Goal: Task Accomplishment & Management: Use online tool/utility

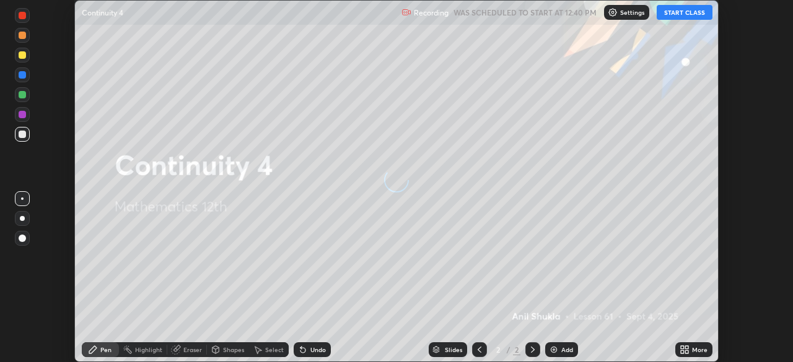
scroll to position [362, 792]
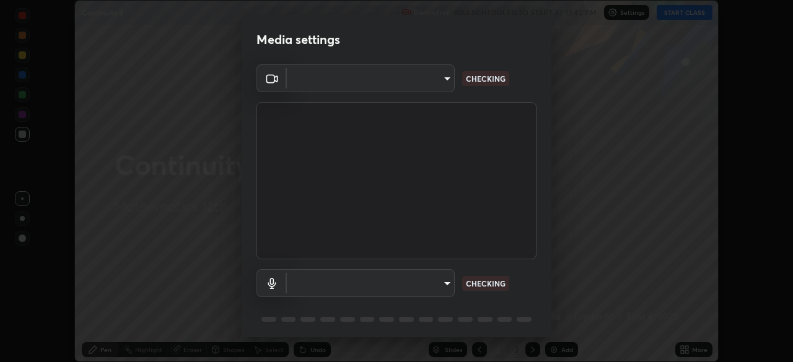
type input "c35a285883de36ed13854a1fbed0525b0d3f8b863e97d5e3b573df760e09333d"
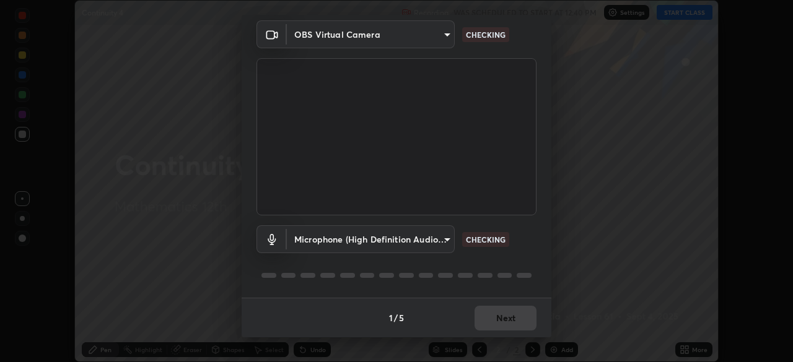
click at [446, 239] on body "Erase all Continuity 4 Recording WAS SCHEDULED TO START AT 12:40 PM Settings ST…" at bounding box center [396, 181] width 793 height 362
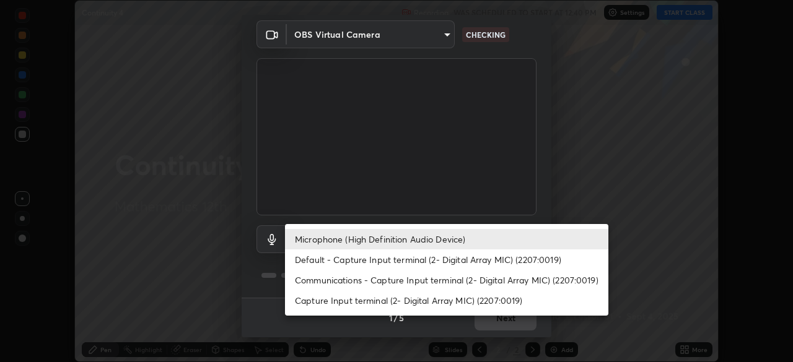
click at [441, 261] on li "Default - Capture Input terminal (2- Digital Array MIC) (2207:0019)" at bounding box center [446, 260] width 323 height 20
type input "default"
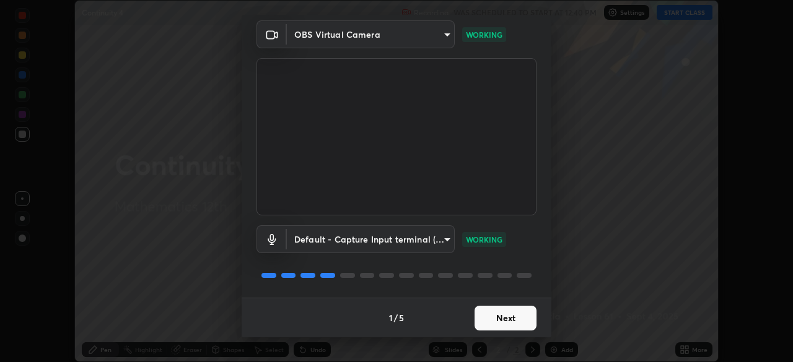
click at [507, 314] on button "Next" at bounding box center [506, 318] width 62 height 25
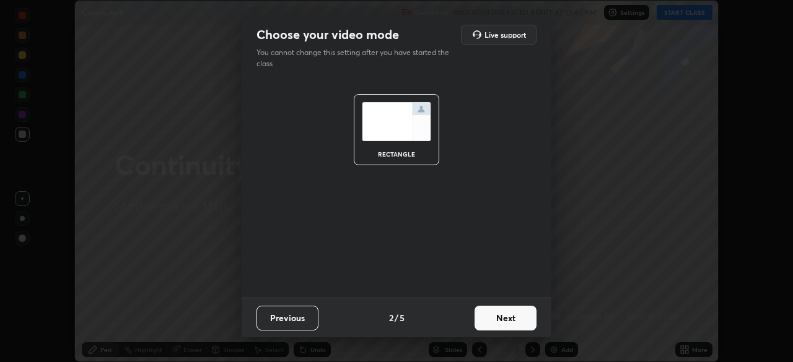
click at [515, 320] on button "Next" at bounding box center [506, 318] width 62 height 25
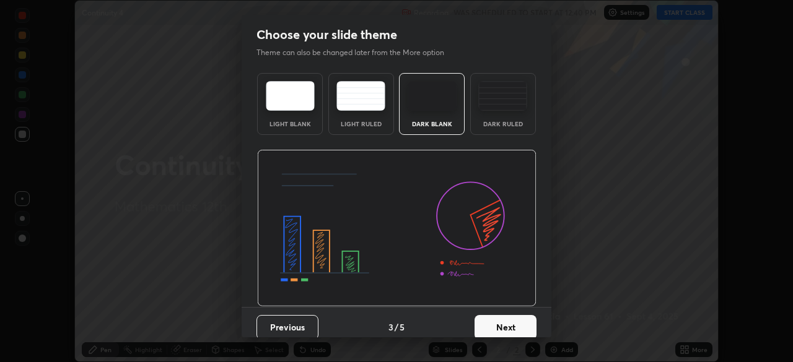
click at [506, 324] on button "Next" at bounding box center [506, 327] width 62 height 25
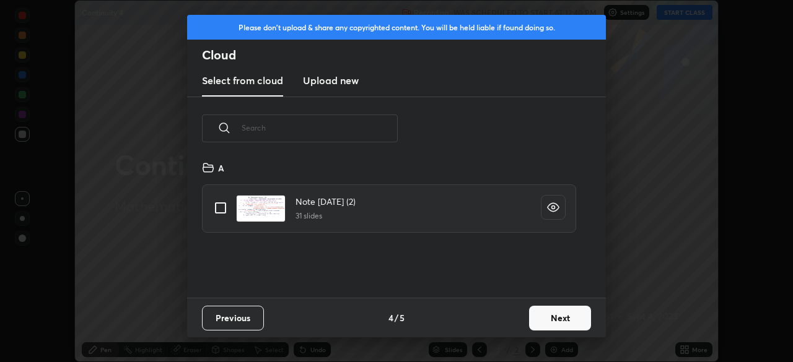
scroll to position [138, 398]
click at [547, 318] on button "Next" at bounding box center [560, 318] width 62 height 25
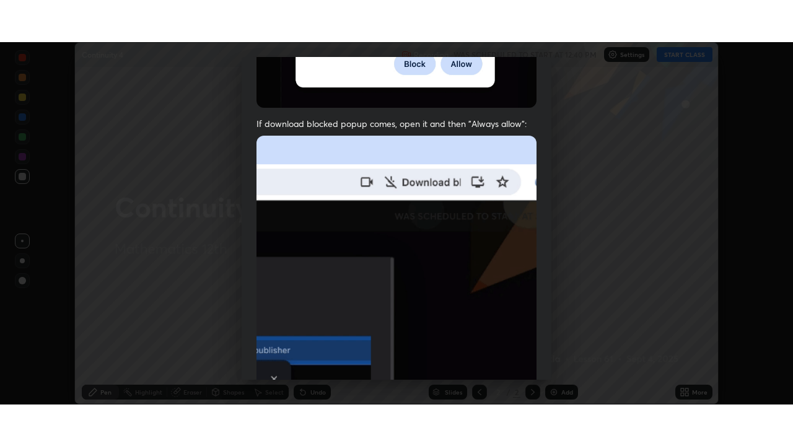
scroll to position [297, 0]
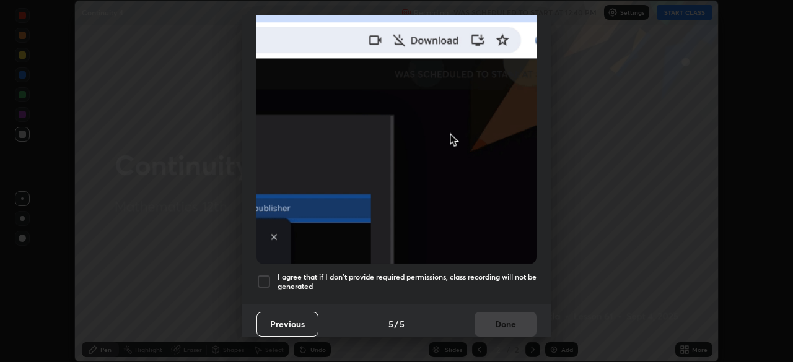
click at [265, 276] on div at bounding box center [264, 281] width 15 height 15
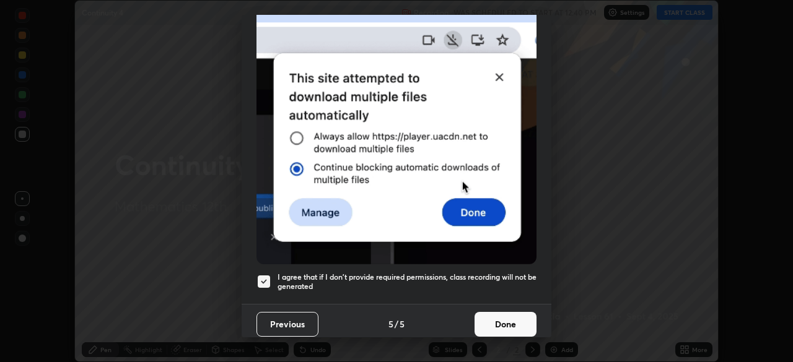
click at [491, 327] on button "Done" at bounding box center [506, 324] width 62 height 25
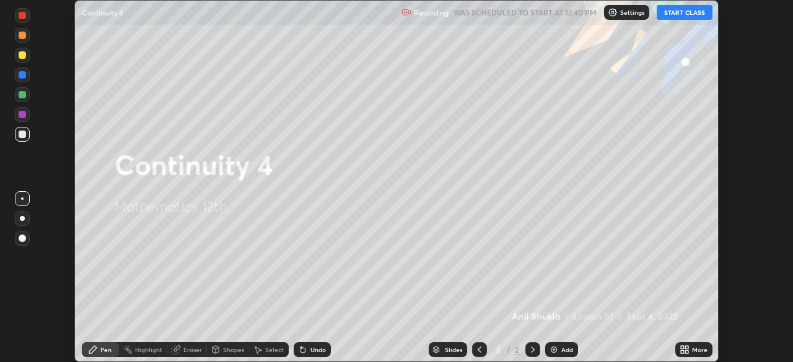
click at [672, 15] on button "START CLASS" at bounding box center [685, 12] width 56 height 15
click at [683, 346] on icon at bounding box center [682, 347] width 3 height 3
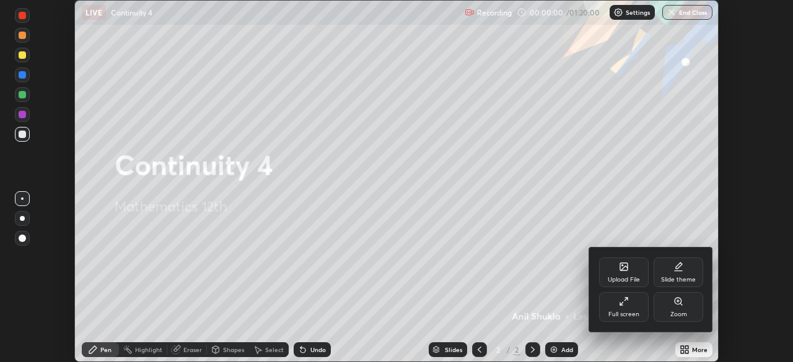
click at [634, 309] on div "Full screen" at bounding box center [624, 307] width 50 height 30
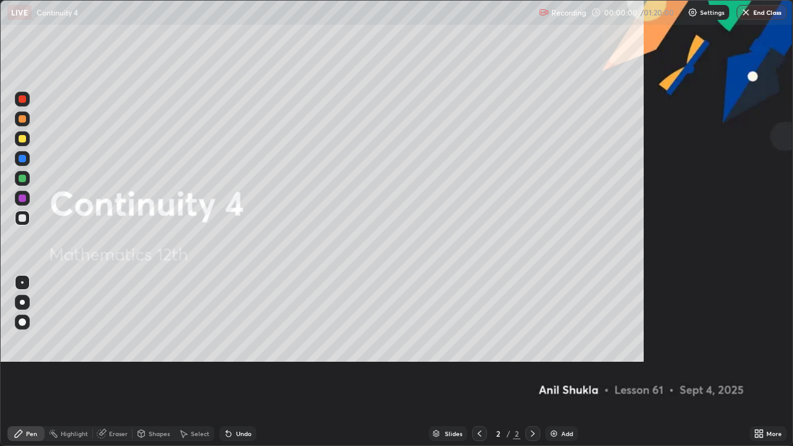
scroll to position [446, 793]
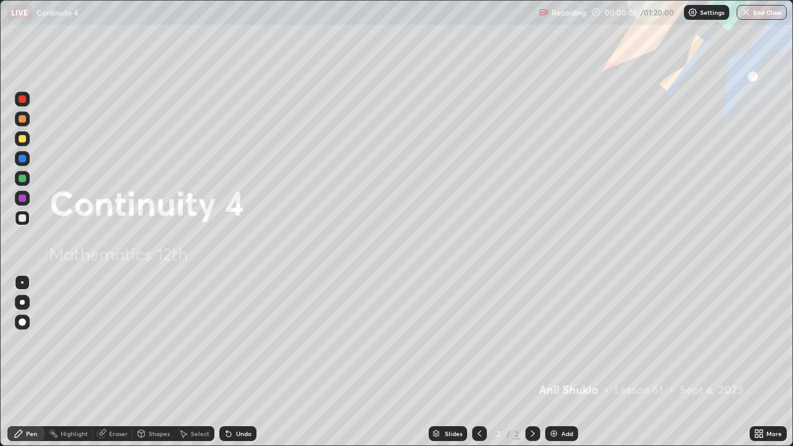
click at [24, 138] on div at bounding box center [22, 138] width 7 height 7
click at [22, 304] on div at bounding box center [22, 302] width 5 height 5
click at [25, 362] on div "Pen" at bounding box center [25, 433] width 37 height 15
click at [22, 139] on div at bounding box center [22, 138] width 7 height 7
click at [23, 303] on div at bounding box center [22, 302] width 5 height 5
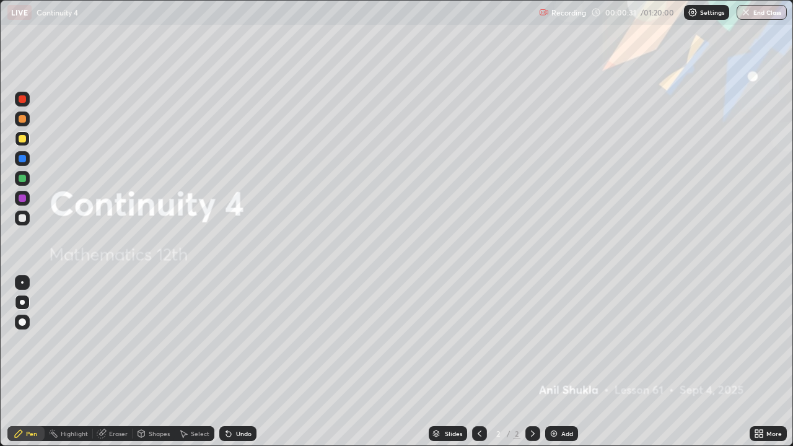
click at [27, 362] on div "Pen" at bounding box center [31, 434] width 11 height 6
click at [23, 139] on div at bounding box center [22, 138] width 7 height 7
click at [22, 303] on div at bounding box center [22, 302] width 5 height 5
click at [23, 136] on div at bounding box center [22, 138] width 7 height 7
click at [535, 362] on icon at bounding box center [533, 434] width 10 height 10
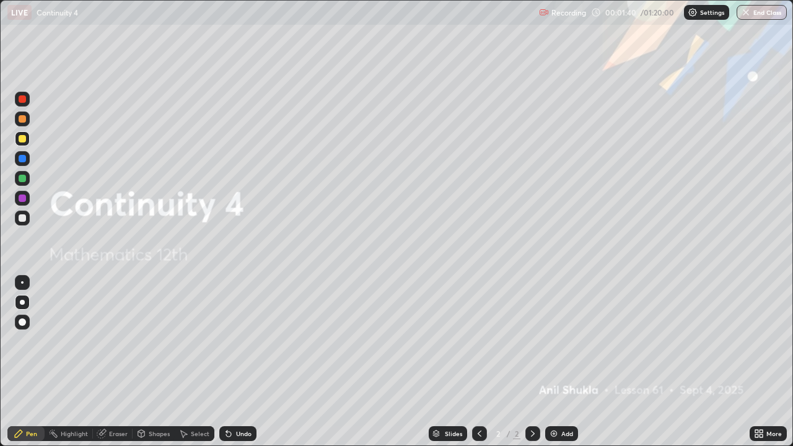
click at [551, 362] on img at bounding box center [554, 434] width 10 height 10
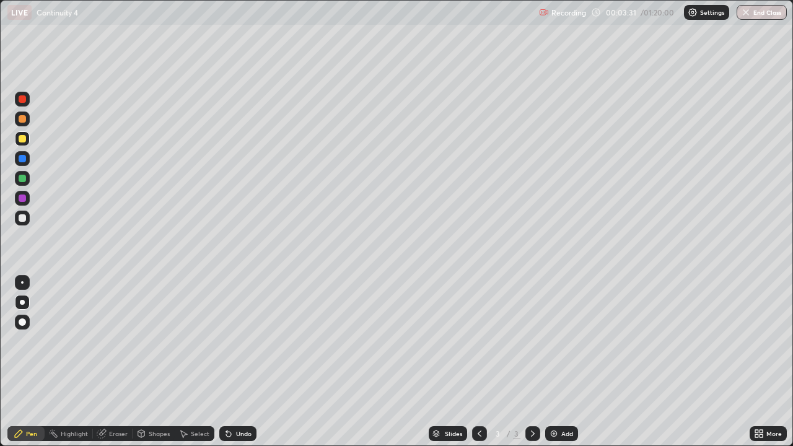
click at [24, 217] on div at bounding box center [22, 217] width 7 height 7
click at [244, 362] on div "Undo" at bounding box center [243, 434] width 15 height 6
click at [241, 362] on div "Undo" at bounding box center [243, 434] width 15 height 6
click at [240, 362] on div "Undo" at bounding box center [243, 434] width 15 height 6
click at [239, 362] on div "Undo" at bounding box center [243, 434] width 15 height 6
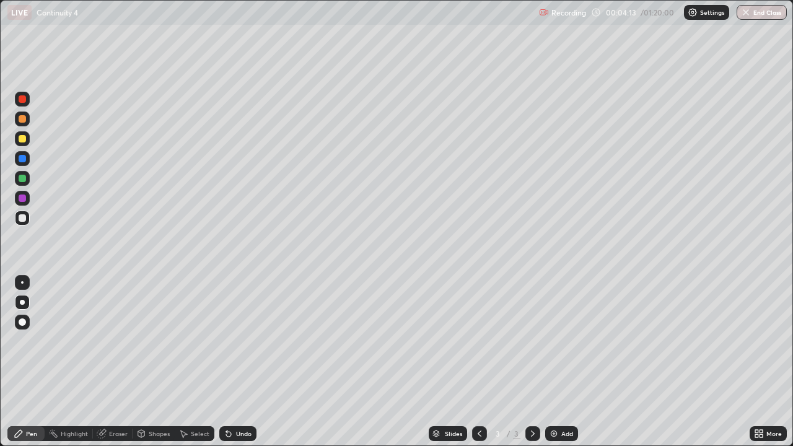
click at [240, 362] on div "Undo" at bounding box center [237, 433] width 37 height 15
click at [242, 362] on div "Undo" at bounding box center [237, 433] width 37 height 15
click at [242, 362] on div "Undo" at bounding box center [243, 434] width 15 height 6
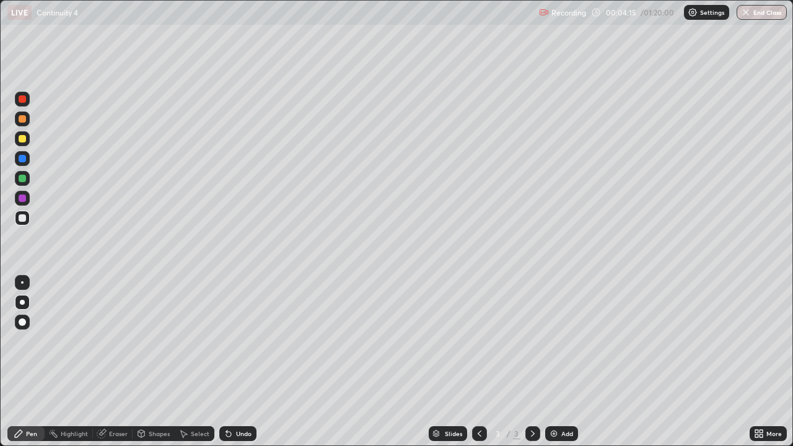
click at [243, 362] on div "Undo" at bounding box center [243, 434] width 15 height 6
click at [244, 362] on div "Undo" at bounding box center [243, 434] width 15 height 6
click at [239, 362] on div "Undo" at bounding box center [237, 433] width 37 height 15
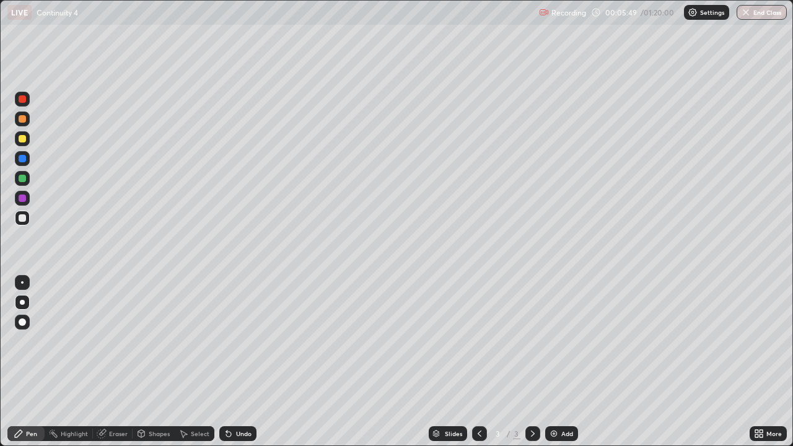
click at [236, 362] on div "Undo" at bounding box center [243, 434] width 15 height 6
click at [23, 200] on div at bounding box center [22, 198] width 7 height 7
click at [24, 217] on div at bounding box center [22, 217] width 7 height 7
click at [24, 201] on div at bounding box center [22, 198] width 7 height 7
click at [22, 219] on div at bounding box center [22, 217] width 7 height 7
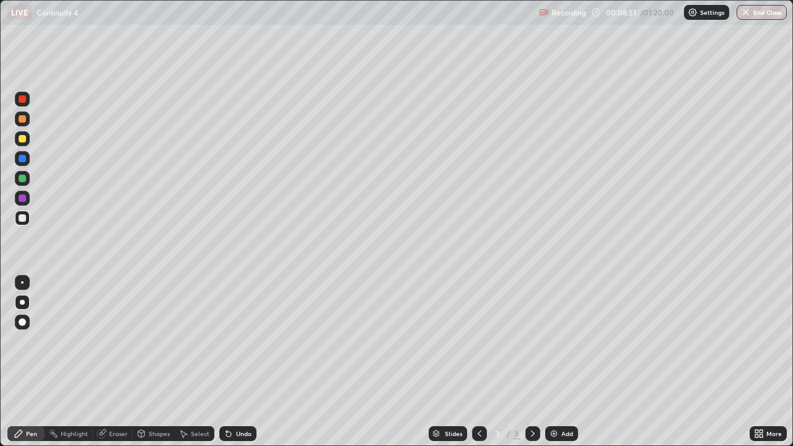
click at [21, 180] on div at bounding box center [22, 178] width 7 height 7
click at [20, 139] on div at bounding box center [22, 138] width 7 height 7
click at [532, 362] on icon at bounding box center [533, 434] width 10 height 10
click at [566, 362] on div "Slides 3 / 3 Add" at bounding box center [503, 433] width 493 height 25
click at [555, 362] on img at bounding box center [554, 434] width 10 height 10
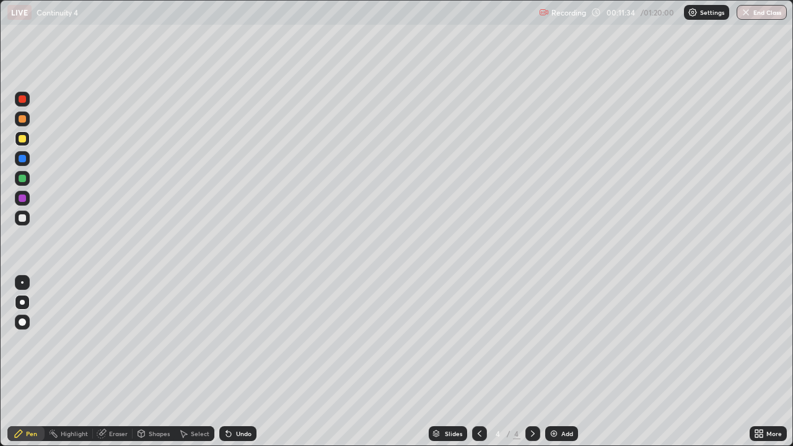
click at [480, 362] on icon at bounding box center [480, 434] width 10 height 10
click at [537, 362] on div at bounding box center [532, 433] width 15 height 15
click at [20, 220] on div at bounding box center [22, 217] width 7 height 7
click at [24, 159] on div at bounding box center [22, 158] width 7 height 7
click at [22, 220] on div at bounding box center [22, 217] width 7 height 7
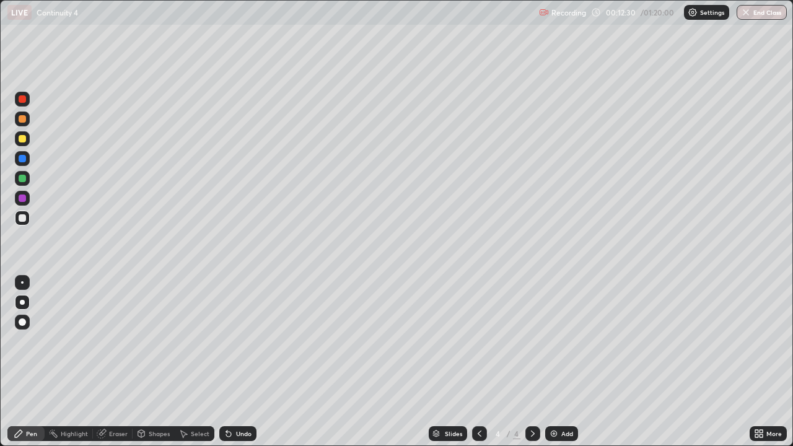
click at [122, 362] on div "Eraser" at bounding box center [118, 434] width 19 height 6
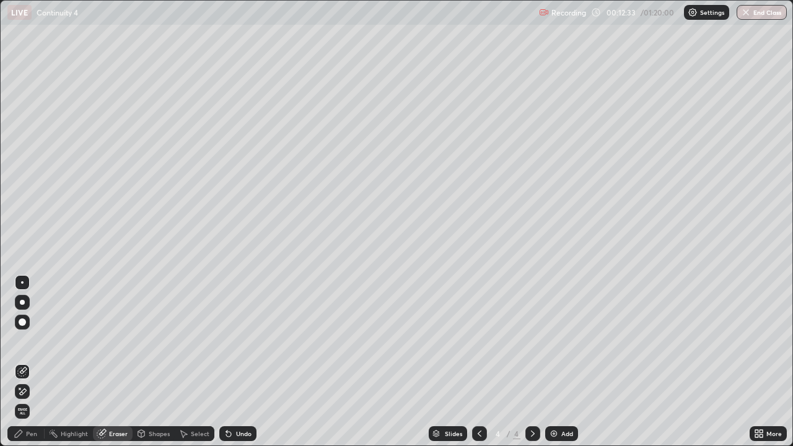
click at [32, 362] on div "Pen" at bounding box center [31, 434] width 11 height 6
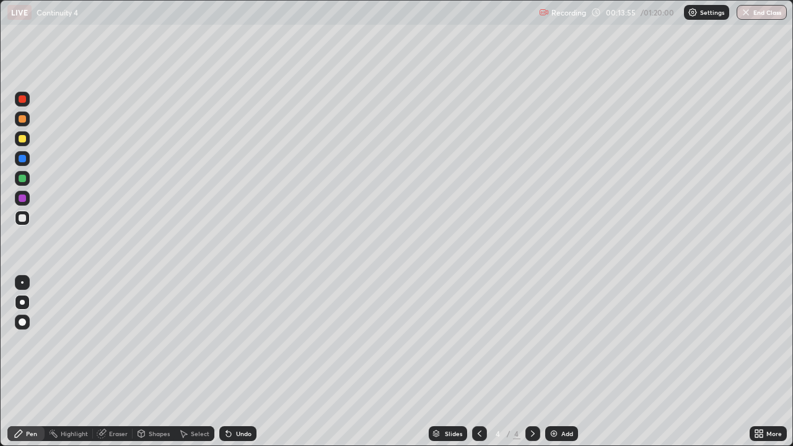
click at [123, 362] on div "Eraser" at bounding box center [118, 434] width 19 height 6
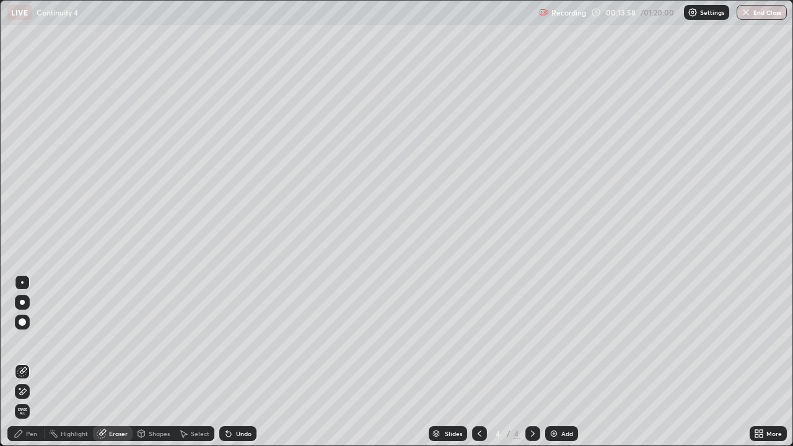
click at [32, 362] on div "Pen" at bounding box center [31, 434] width 11 height 6
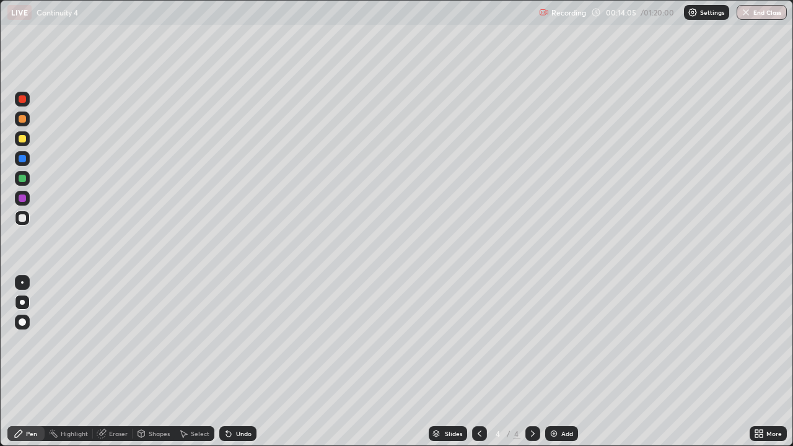
click at [111, 362] on div "Eraser" at bounding box center [118, 434] width 19 height 6
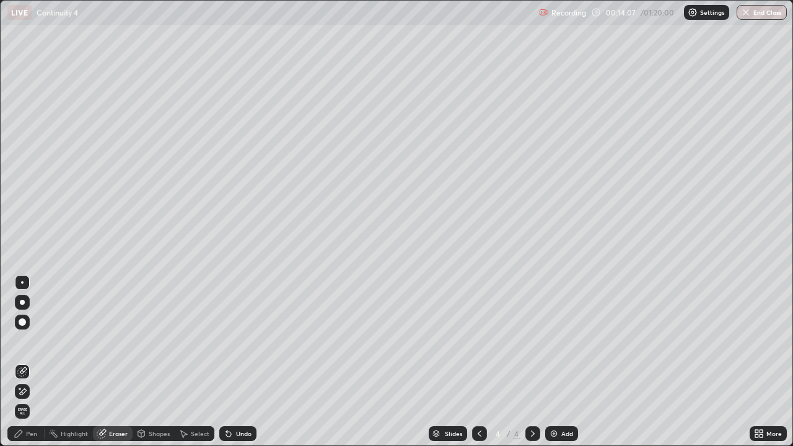
click at [27, 362] on div "Pen" at bounding box center [31, 434] width 11 height 6
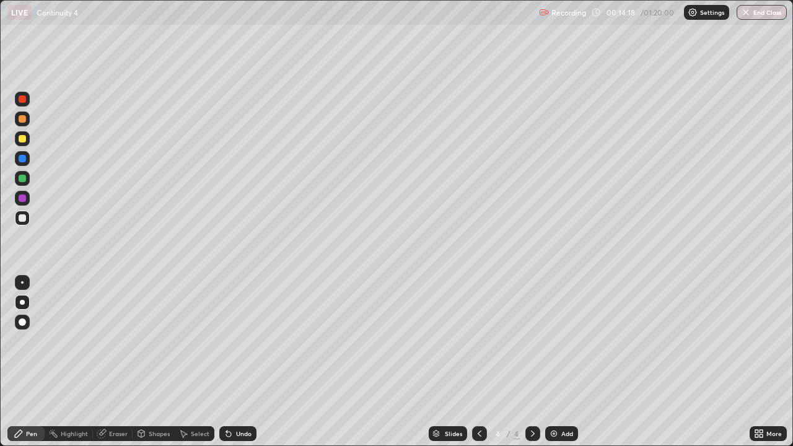
click at [233, 362] on div "Undo" at bounding box center [237, 433] width 37 height 15
click at [25, 180] on div at bounding box center [22, 178] width 7 height 7
click at [479, 362] on icon at bounding box center [480, 434] width 10 height 10
click at [529, 362] on icon at bounding box center [533, 434] width 10 height 10
click at [237, 362] on div "Undo" at bounding box center [243, 434] width 15 height 6
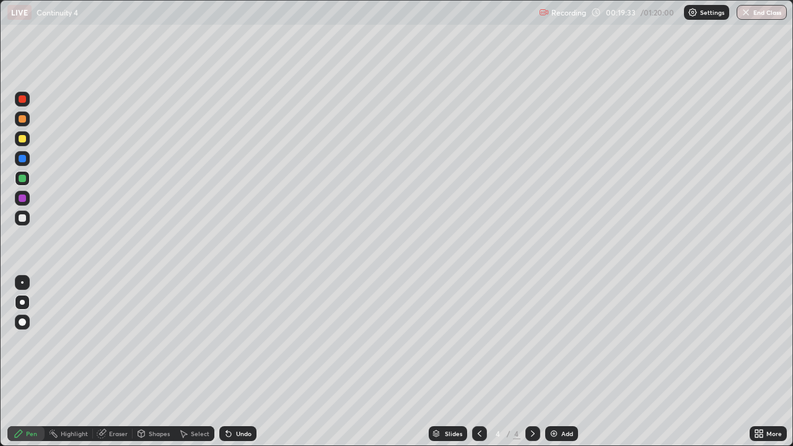
click at [242, 362] on div "Undo" at bounding box center [243, 434] width 15 height 6
click at [240, 362] on div "Undo" at bounding box center [243, 434] width 15 height 6
click at [22, 162] on div at bounding box center [22, 158] width 15 height 15
click at [120, 362] on div "Eraser" at bounding box center [118, 434] width 19 height 6
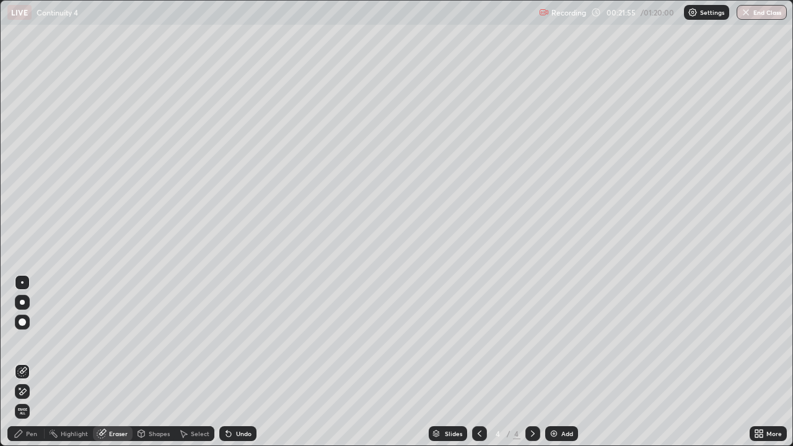
click at [30, 362] on div "Pen" at bounding box center [31, 434] width 11 height 6
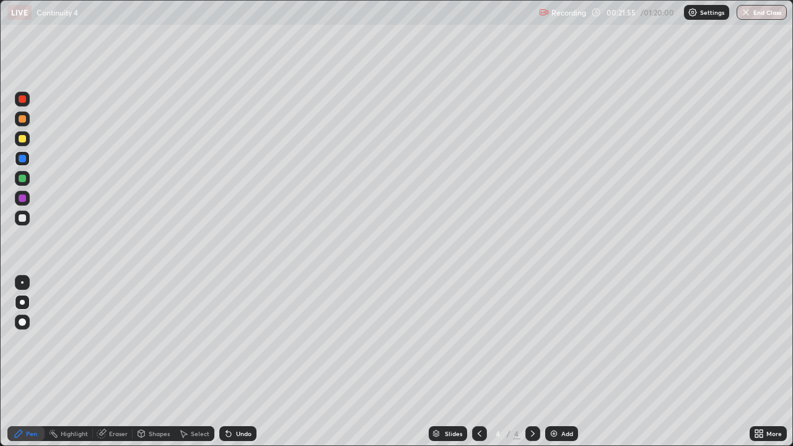
click at [22, 221] on div at bounding box center [22, 217] width 7 height 7
click at [478, 362] on icon at bounding box center [480, 434] width 4 height 6
click at [534, 362] on icon at bounding box center [533, 434] width 10 height 10
click at [21, 134] on div at bounding box center [22, 138] width 15 height 15
click at [24, 301] on div at bounding box center [22, 302] width 5 height 5
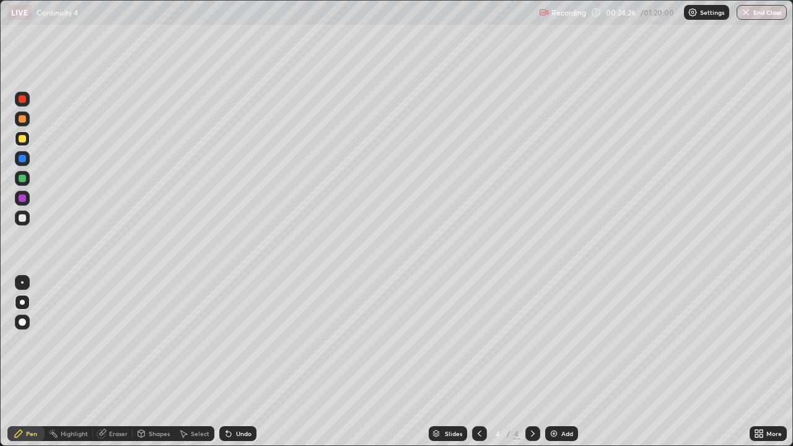
click at [537, 362] on icon at bounding box center [533, 434] width 10 height 10
click at [533, 362] on icon at bounding box center [533, 434] width 10 height 10
click at [559, 362] on div "Add" at bounding box center [561, 433] width 33 height 15
click at [24, 220] on div at bounding box center [22, 217] width 7 height 7
click at [26, 197] on div at bounding box center [22, 198] width 15 height 15
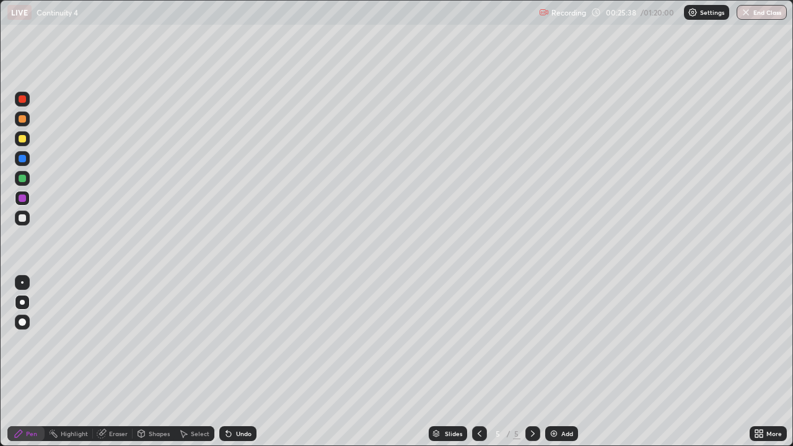
click at [21, 321] on div at bounding box center [22, 321] width 7 height 7
click at [246, 362] on div "Undo" at bounding box center [243, 434] width 15 height 6
click at [21, 182] on div at bounding box center [22, 178] width 7 height 7
click at [24, 217] on div at bounding box center [22, 217] width 7 height 7
click at [23, 217] on div at bounding box center [22, 217] width 7 height 7
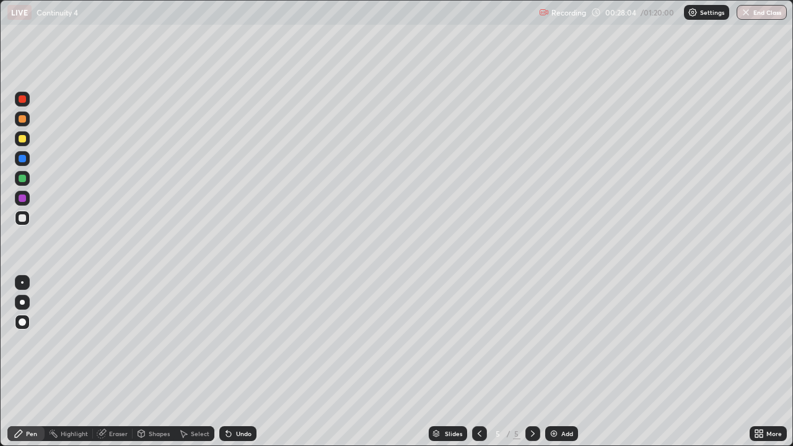
click at [24, 199] on div at bounding box center [22, 198] width 7 height 7
click at [24, 216] on div at bounding box center [22, 217] width 7 height 7
click at [22, 137] on div at bounding box center [22, 138] width 7 height 7
click at [19, 301] on div at bounding box center [22, 302] width 15 height 15
click at [533, 362] on icon at bounding box center [533, 434] width 10 height 10
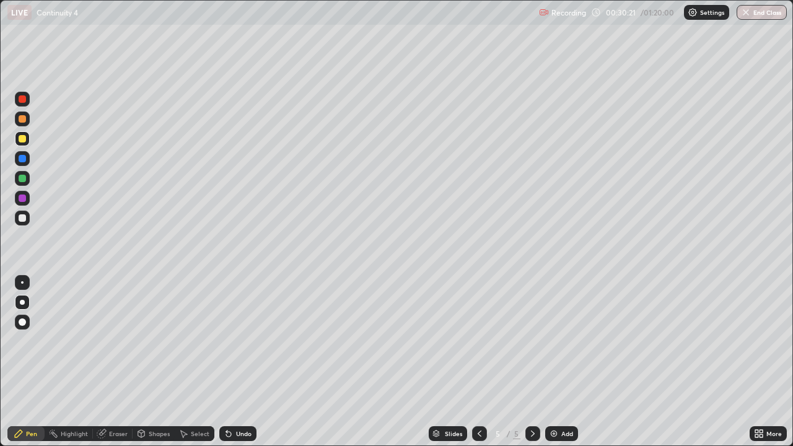
click at [539, 362] on div at bounding box center [532, 433] width 15 height 15
click at [530, 362] on icon at bounding box center [533, 434] width 10 height 10
click at [564, 362] on div "Slides 5 / 5 Add" at bounding box center [503, 433] width 493 height 25
click at [555, 362] on img at bounding box center [554, 434] width 10 height 10
click at [24, 217] on div at bounding box center [22, 217] width 7 height 7
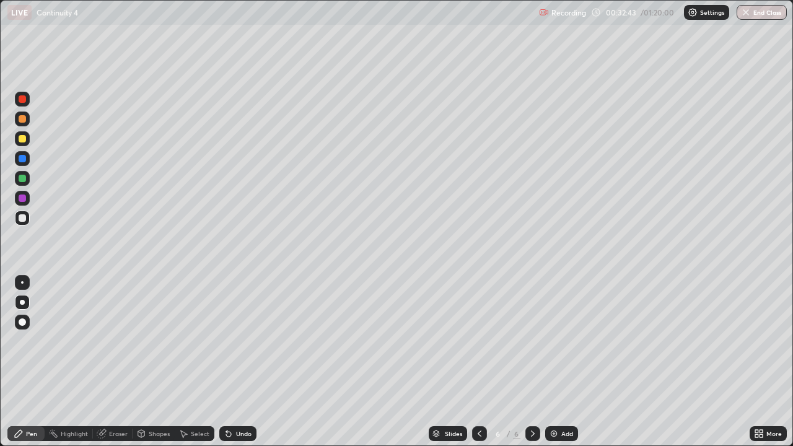
click at [20, 219] on div at bounding box center [22, 217] width 7 height 7
click at [116, 362] on div "Eraser" at bounding box center [118, 434] width 19 height 6
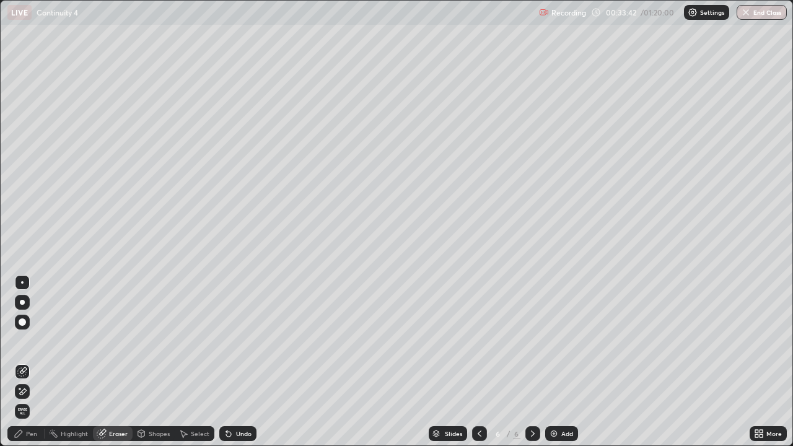
click at [31, 362] on div "Pen" at bounding box center [31, 434] width 11 height 6
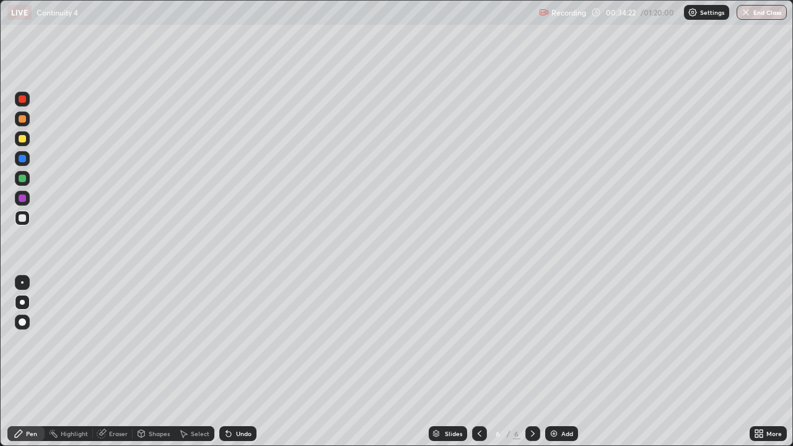
click at [22, 221] on div at bounding box center [22, 217] width 7 height 7
click at [23, 200] on div at bounding box center [22, 198] width 7 height 7
click at [246, 362] on div "Undo" at bounding box center [243, 434] width 15 height 6
click at [247, 362] on div "Undo" at bounding box center [243, 434] width 15 height 6
click at [245, 362] on div "Undo" at bounding box center [243, 434] width 15 height 6
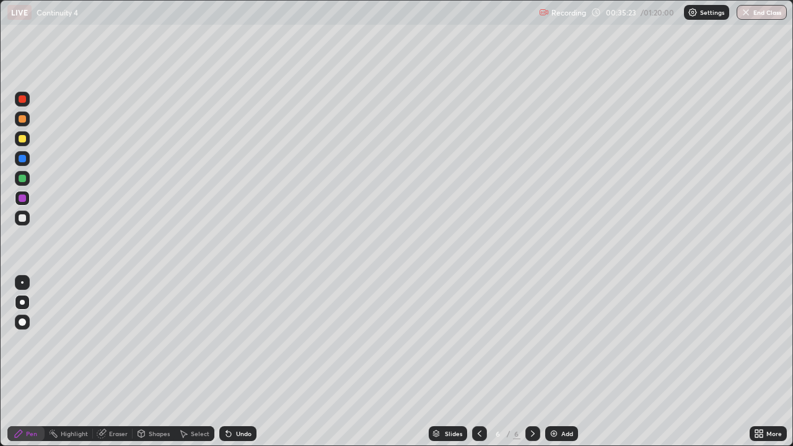
click at [245, 362] on div "Undo" at bounding box center [243, 434] width 15 height 6
click at [244, 362] on div "Undo" at bounding box center [243, 434] width 15 height 6
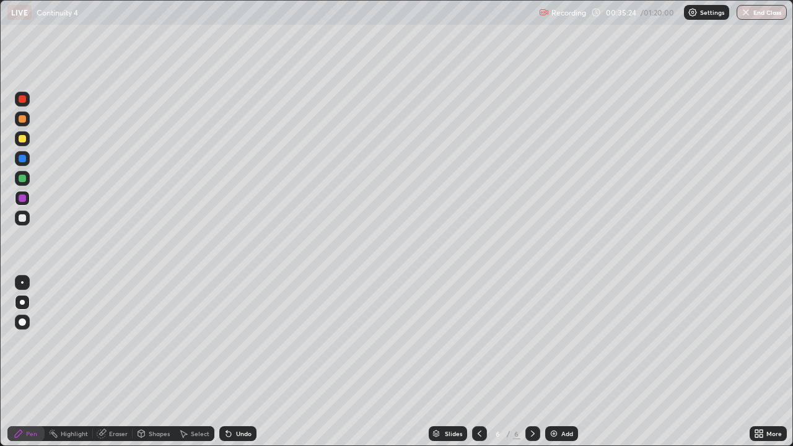
click at [245, 362] on div "Undo" at bounding box center [243, 434] width 15 height 6
click at [30, 362] on div "Pen" at bounding box center [31, 434] width 11 height 6
click at [23, 219] on div at bounding box center [22, 217] width 7 height 7
click at [110, 362] on div "Eraser" at bounding box center [118, 434] width 19 height 6
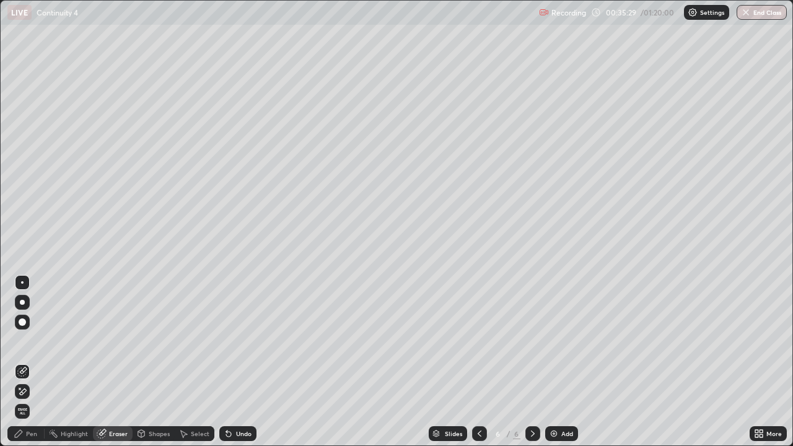
click at [30, 362] on div "Pen" at bounding box center [31, 434] width 11 height 6
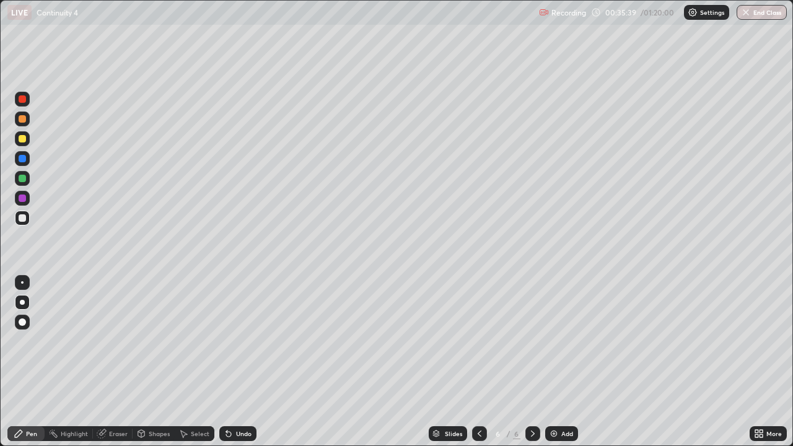
click at [239, 362] on div "Undo" at bounding box center [243, 434] width 15 height 6
click at [239, 362] on div "Undo" at bounding box center [237, 433] width 37 height 15
click at [22, 199] on div at bounding box center [22, 198] width 7 height 7
click at [242, 362] on div "Undo" at bounding box center [243, 434] width 15 height 6
click at [24, 321] on div at bounding box center [22, 321] width 7 height 7
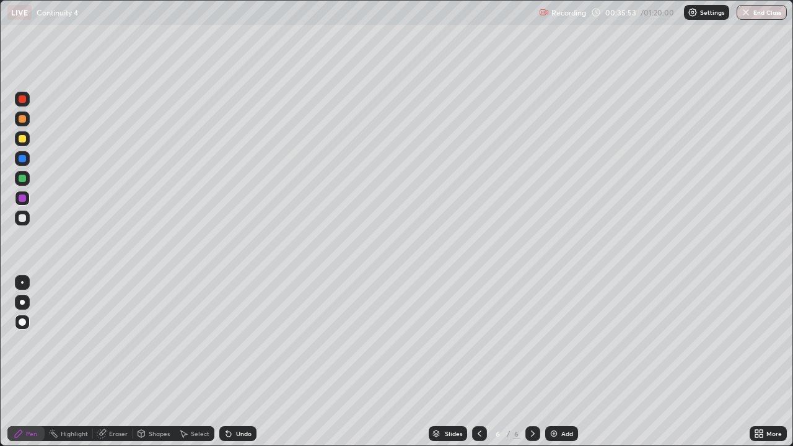
click at [22, 218] on div at bounding box center [22, 217] width 7 height 7
click at [22, 200] on div at bounding box center [22, 198] width 7 height 7
click at [22, 218] on div at bounding box center [22, 217] width 7 height 7
click at [118, 362] on div "Eraser" at bounding box center [118, 434] width 19 height 6
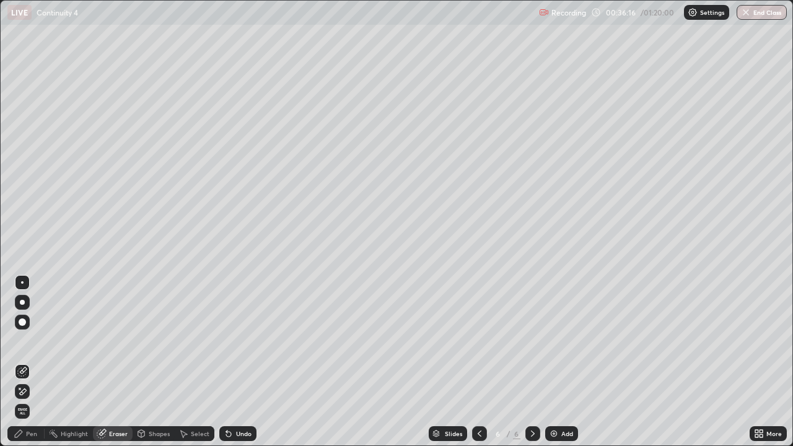
click at [30, 362] on div "Pen" at bounding box center [31, 434] width 11 height 6
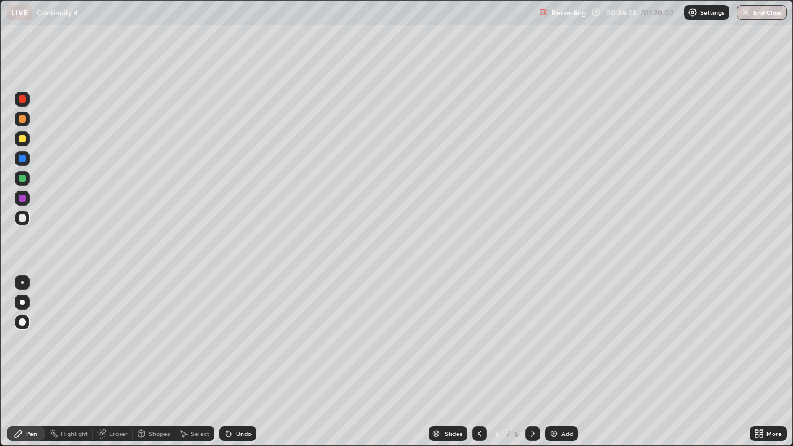
click at [22, 303] on div at bounding box center [22, 302] width 5 height 5
click at [24, 281] on div at bounding box center [22, 282] width 15 height 15
click at [21, 198] on div at bounding box center [22, 198] width 7 height 7
click at [22, 314] on div at bounding box center [22, 322] width 15 height 20
click at [24, 327] on div at bounding box center [22, 322] width 15 height 15
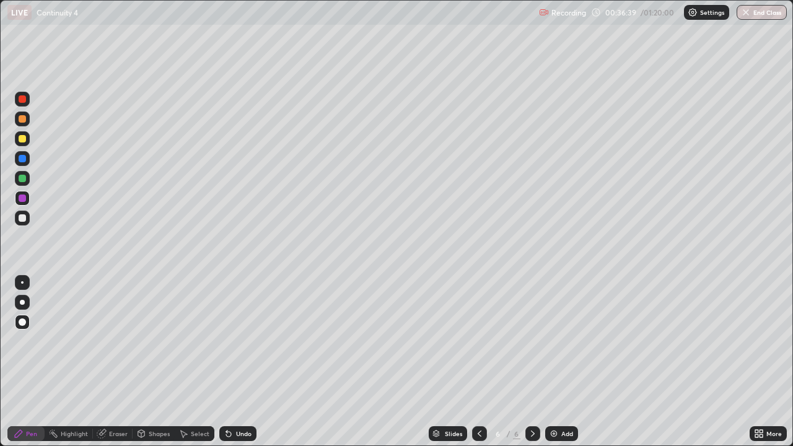
click at [20, 326] on div at bounding box center [22, 322] width 15 height 15
click at [22, 199] on div at bounding box center [22, 198] width 7 height 7
click at [22, 179] on div at bounding box center [22, 178] width 7 height 7
click at [21, 218] on div at bounding box center [22, 217] width 7 height 7
click at [238, 362] on div "Undo" at bounding box center [243, 434] width 15 height 6
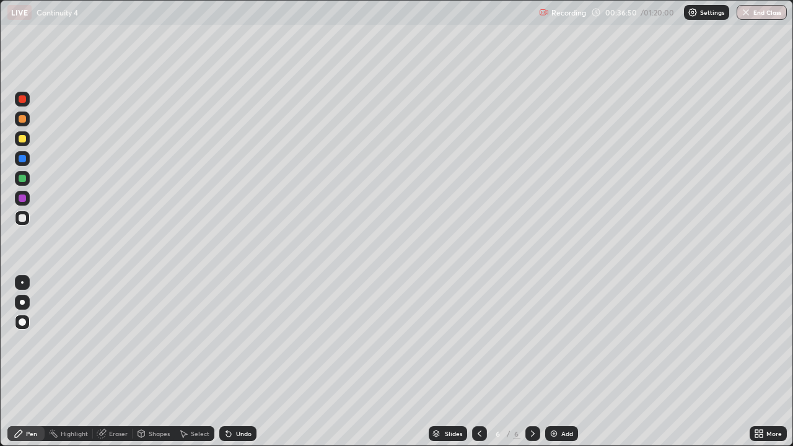
click at [240, 362] on div "Undo" at bounding box center [243, 434] width 15 height 6
click at [22, 283] on div at bounding box center [22, 282] width 2 height 2
click at [22, 197] on div at bounding box center [22, 198] width 7 height 7
click at [24, 179] on div at bounding box center [22, 178] width 7 height 7
click at [22, 320] on div at bounding box center [22, 321] width 7 height 7
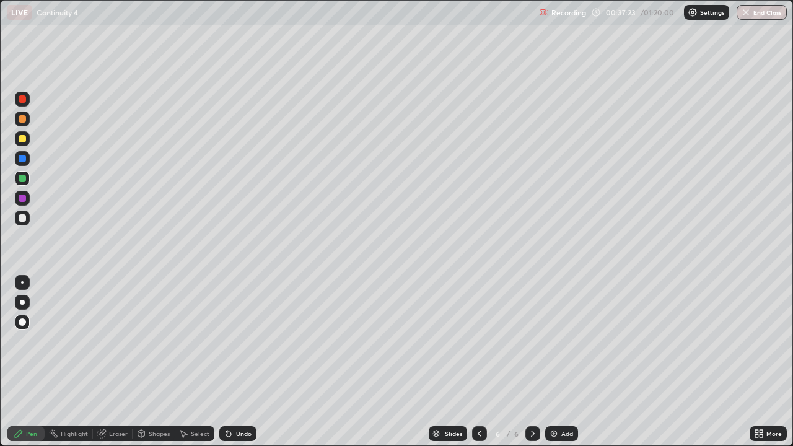
click at [22, 198] on div at bounding box center [22, 198] width 7 height 7
click at [22, 180] on div at bounding box center [22, 178] width 7 height 7
click at [115, 362] on div "Eraser" at bounding box center [118, 434] width 19 height 6
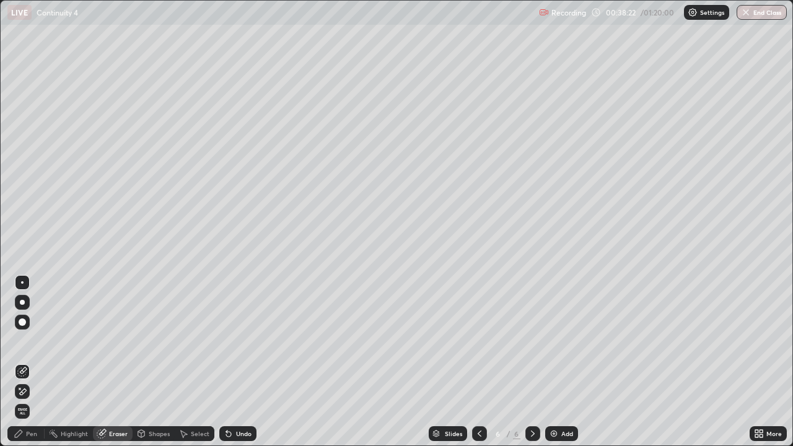
click at [30, 362] on div "Pen" at bounding box center [31, 434] width 11 height 6
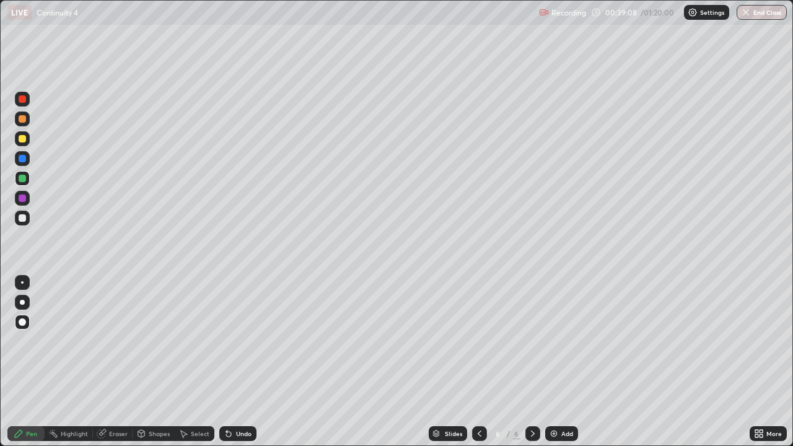
click at [25, 141] on div at bounding box center [22, 138] width 7 height 7
click at [20, 303] on div at bounding box center [22, 302] width 5 height 5
click at [24, 219] on div at bounding box center [22, 217] width 7 height 7
click at [20, 200] on div at bounding box center [22, 198] width 7 height 7
click at [22, 160] on div at bounding box center [22, 158] width 7 height 7
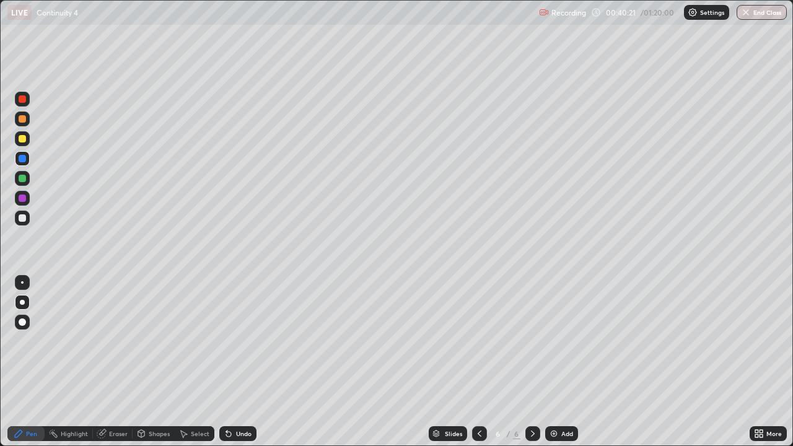
click at [240, 362] on div "Undo" at bounding box center [243, 434] width 15 height 6
click at [243, 362] on div "Undo" at bounding box center [243, 434] width 15 height 6
click at [22, 198] on div at bounding box center [22, 198] width 7 height 7
click at [24, 99] on div at bounding box center [22, 98] width 7 height 7
click at [23, 282] on div at bounding box center [22, 282] width 2 height 2
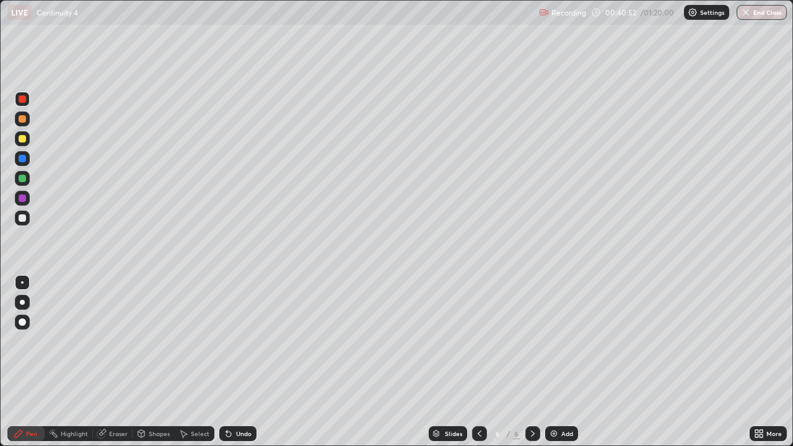
click at [120, 362] on div "Eraser" at bounding box center [118, 434] width 19 height 6
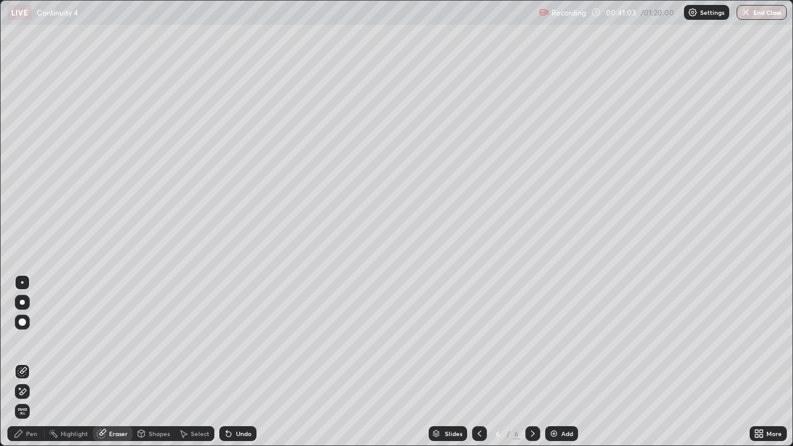
click at [31, 362] on div "Pen" at bounding box center [31, 434] width 11 height 6
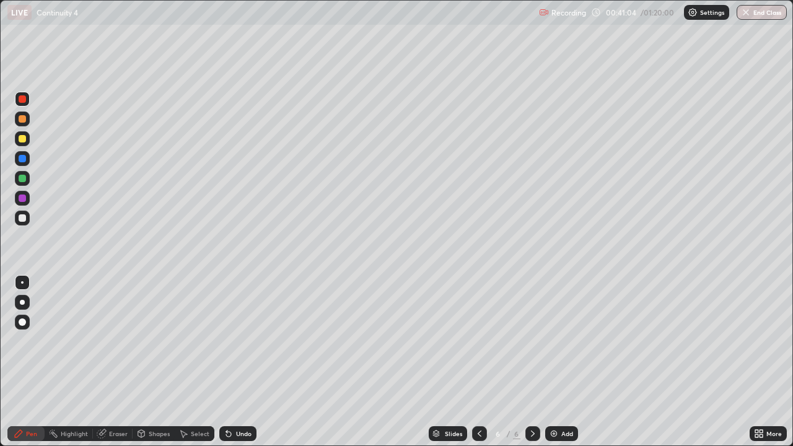
click at [25, 196] on div at bounding box center [22, 198] width 7 height 7
click at [21, 197] on div at bounding box center [22, 198] width 7 height 7
click at [21, 301] on div at bounding box center [22, 302] width 5 height 5
click at [23, 203] on div at bounding box center [22, 198] width 15 height 15
click at [24, 217] on div at bounding box center [22, 217] width 7 height 7
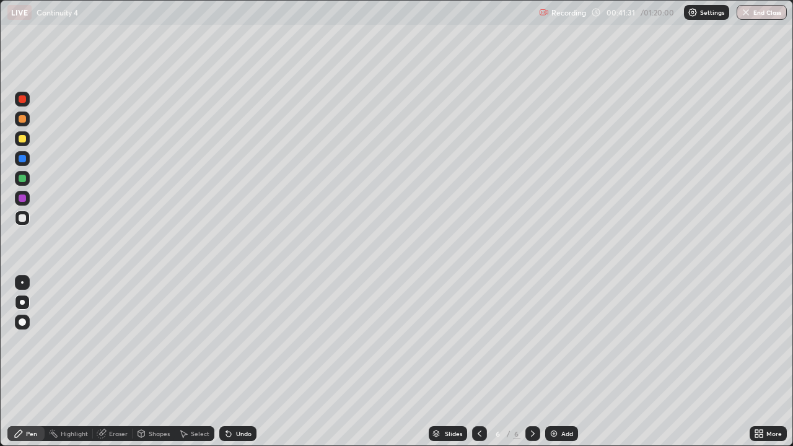
click at [108, 362] on div "Eraser" at bounding box center [113, 433] width 40 height 15
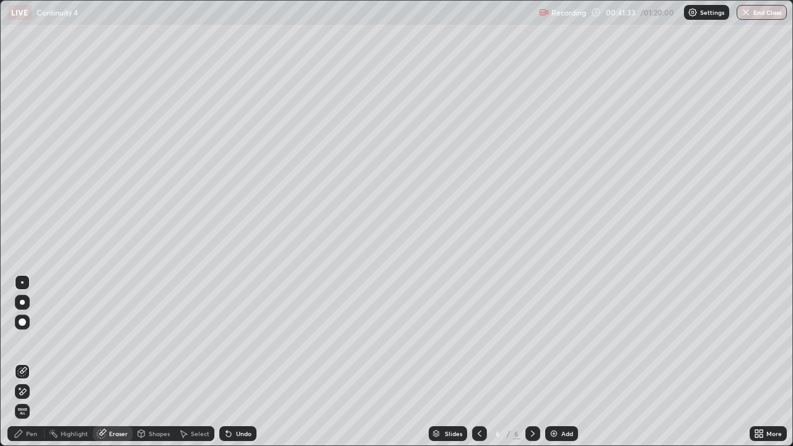
click at [24, 362] on div "Pen" at bounding box center [25, 433] width 37 height 15
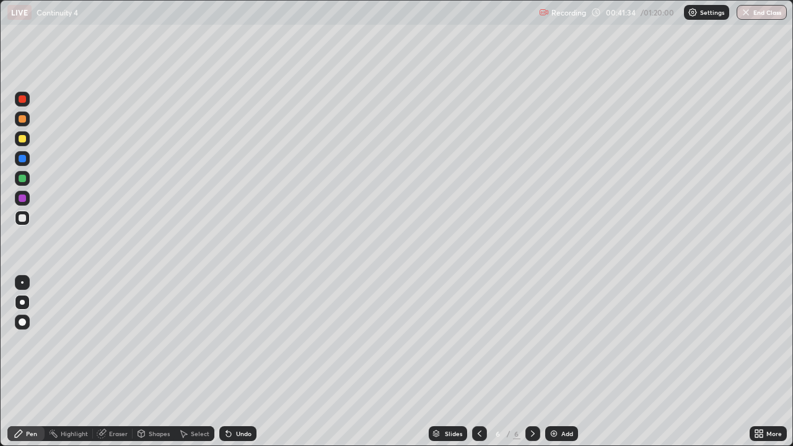
click at [21, 200] on div at bounding box center [22, 198] width 7 height 7
click at [22, 178] on div at bounding box center [22, 178] width 7 height 7
click at [22, 284] on div at bounding box center [22, 282] width 15 height 15
click at [22, 303] on div at bounding box center [22, 302] width 5 height 5
click at [24, 200] on div at bounding box center [22, 198] width 7 height 7
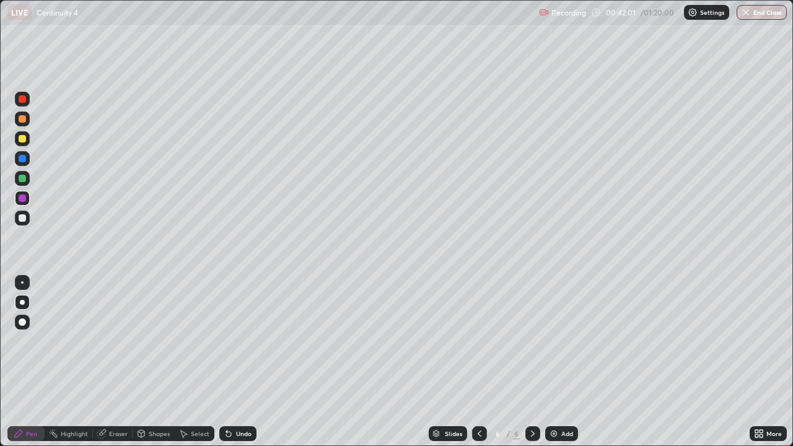
click at [24, 283] on div at bounding box center [22, 282] width 15 height 15
click at [23, 159] on div at bounding box center [22, 158] width 7 height 7
click at [20, 179] on div at bounding box center [22, 178] width 7 height 7
click at [23, 199] on div at bounding box center [22, 198] width 7 height 7
click at [22, 102] on div at bounding box center [22, 98] width 7 height 7
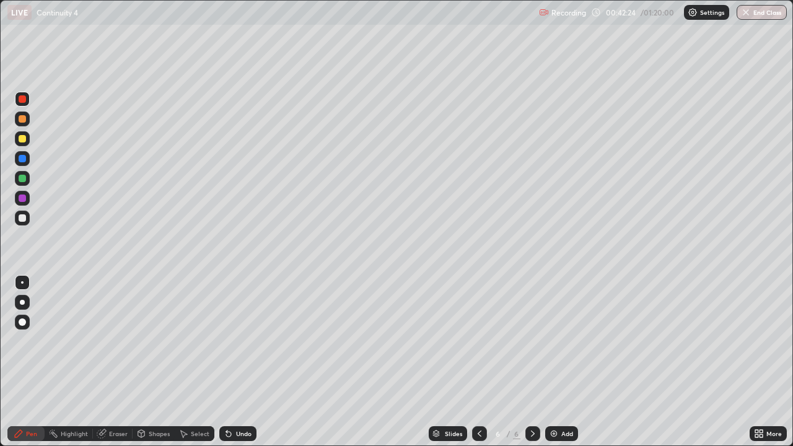
click at [22, 199] on div at bounding box center [22, 198] width 7 height 7
click at [23, 217] on div at bounding box center [22, 217] width 7 height 7
click at [111, 362] on div "Eraser" at bounding box center [118, 434] width 19 height 6
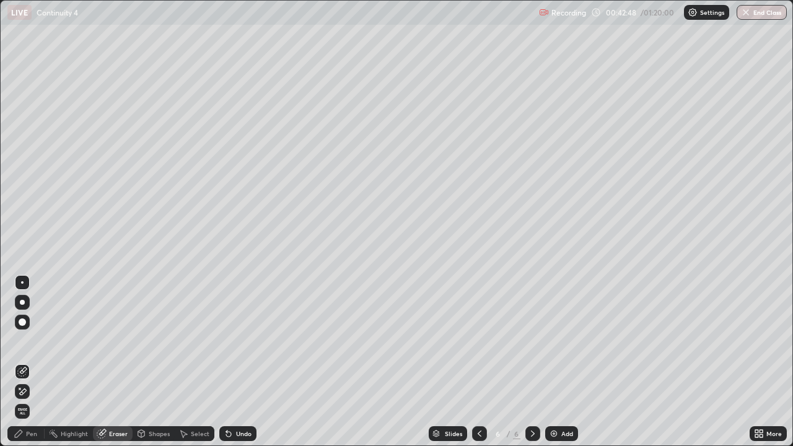
click at [32, 362] on div "Pen" at bounding box center [25, 433] width 37 height 15
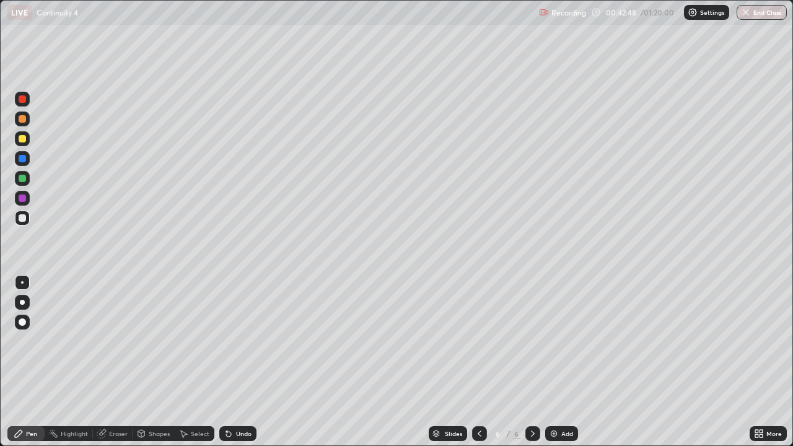
click at [29, 362] on div "Pen" at bounding box center [31, 434] width 11 height 6
click at [22, 198] on div at bounding box center [22, 198] width 7 height 7
click at [24, 159] on div at bounding box center [22, 158] width 7 height 7
click at [81, 362] on div "Highlight" at bounding box center [74, 434] width 27 height 6
click at [118, 362] on div "Eraser" at bounding box center [118, 434] width 19 height 6
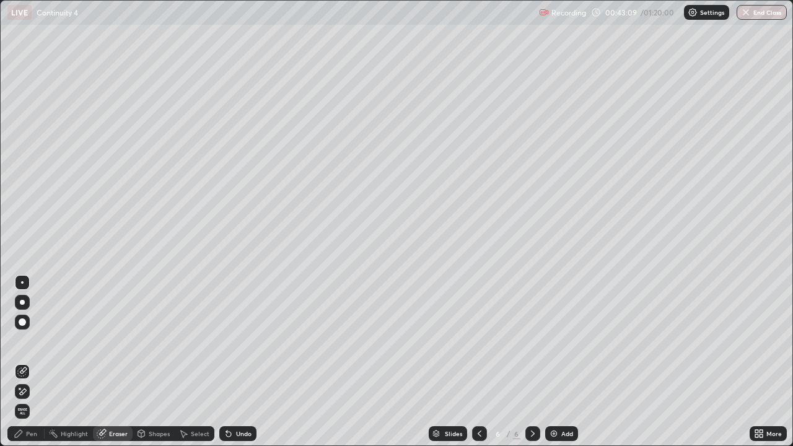
click at [26, 362] on div "Pen" at bounding box center [31, 434] width 11 height 6
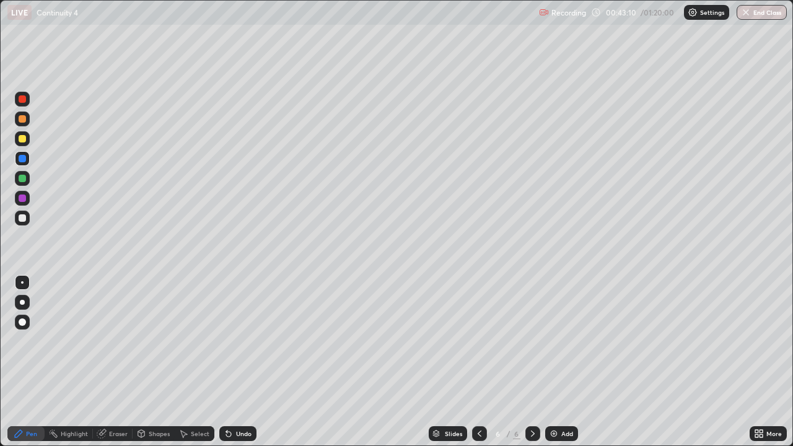
click at [22, 102] on div at bounding box center [22, 98] width 7 height 7
click at [112, 362] on div "Eraser" at bounding box center [118, 434] width 19 height 6
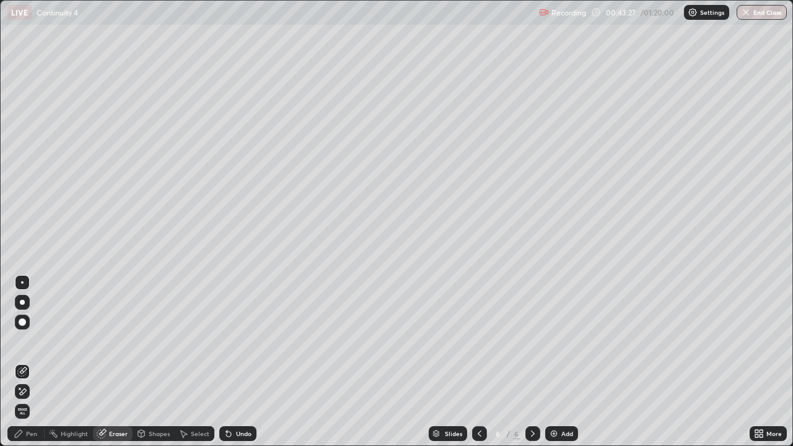
click at [29, 362] on div "Pen" at bounding box center [25, 433] width 37 height 15
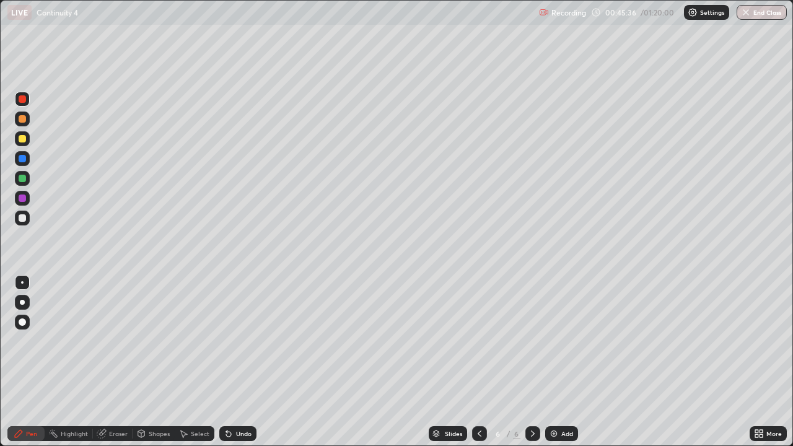
click at [21, 138] on div at bounding box center [22, 138] width 7 height 7
click at [24, 301] on div at bounding box center [22, 302] width 5 height 5
click at [533, 362] on icon at bounding box center [533, 434] width 10 height 10
click at [532, 362] on icon at bounding box center [533, 434] width 10 height 10
click at [562, 362] on div "Add" at bounding box center [567, 434] width 12 height 6
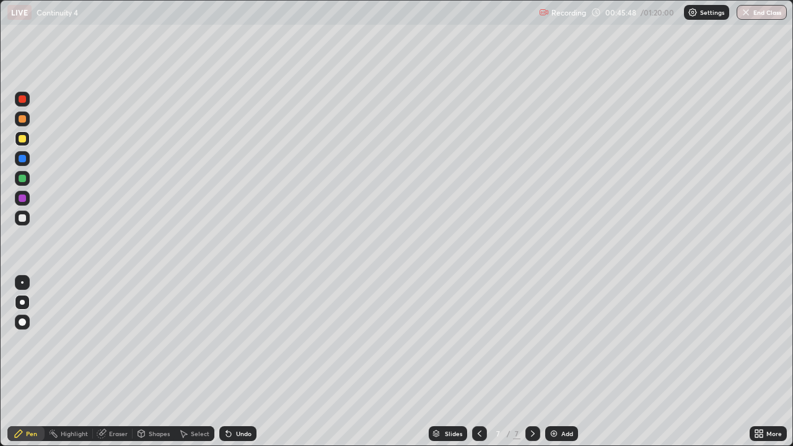
click at [24, 301] on div at bounding box center [22, 302] width 5 height 5
click at [477, 362] on icon at bounding box center [480, 434] width 10 height 10
click at [533, 362] on icon at bounding box center [533, 434] width 10 height 10
click at [241, 362] on div "Undo" at bounding box center [243, 434] width 15 height 6
click at [240, 362] on div "Undo" at bounding box center [243, 434] width 15 height 6
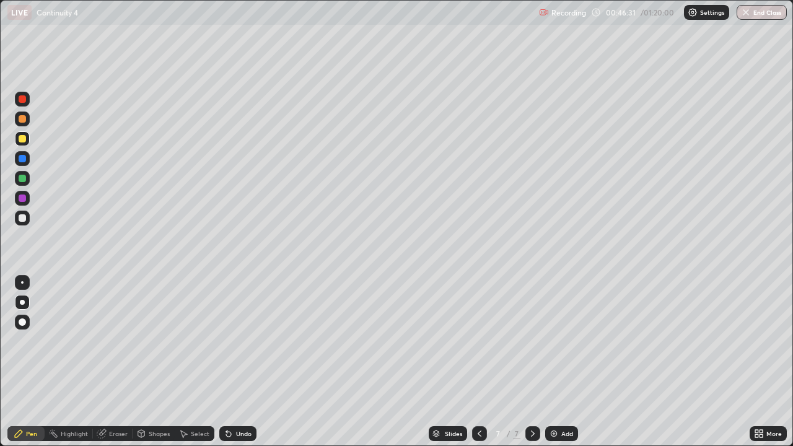
click at [240, 362] on div "Undo" at bounding box center [243, 434] width 15 height 6
click at [244, 362] on div "Undo" at bounding box center [243, 434] width 15 height 6
click at [109, 362] on div "Eraser" at bounding box center [118, 434] width 19 height 6
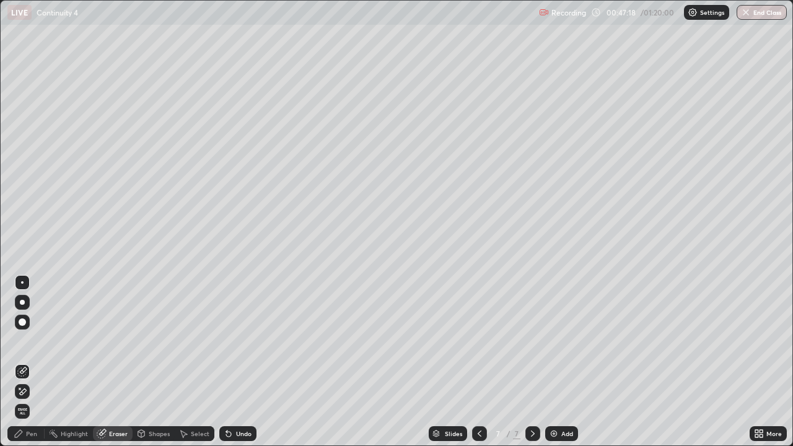
click at [35, 362] on div "Pen" at bounding box center [31, 434] width 11 height 6
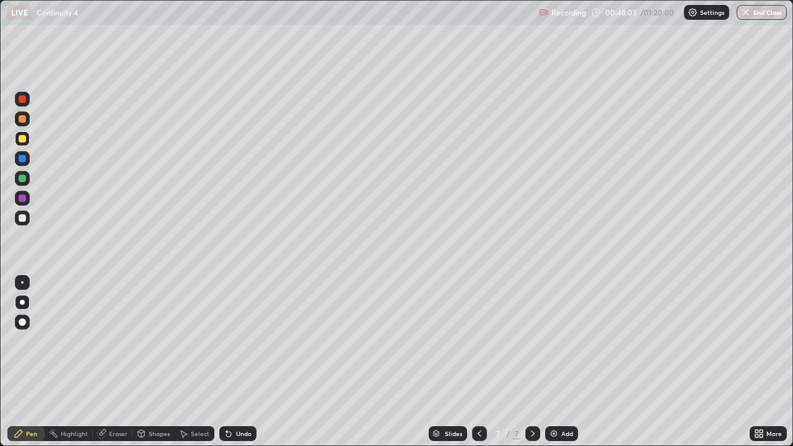
click at [19, 219] on div at bounding box center [22, 217] width 7 height 7
click at [22, 217] on div at bounding box center [22, 217] width 7 height 7
click at [21, 304] on div at bounding box center [22, 302] width 5 height 5
click at [24, 198] on div at bounding box center [22, 198] width 7 height 7
click at [22, 219] on div at bounding box center [22, 217] width 7 height 7
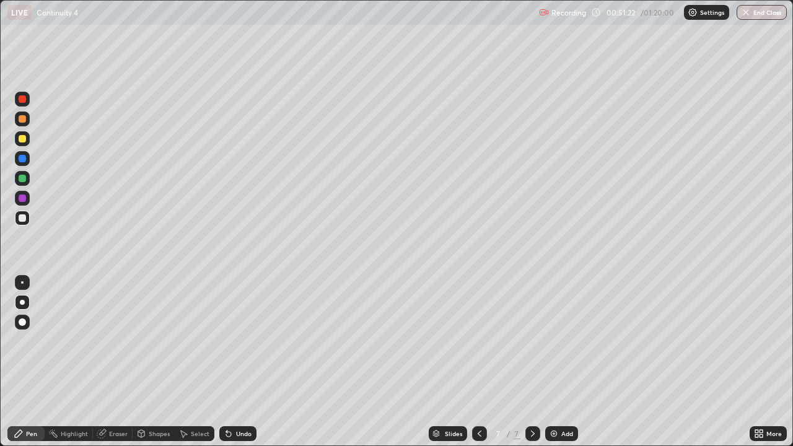
click at [22, 200] on div at bounding box center [22, 198] width 7 height 7
click at [20, 220] on div at bounding box center [22, 217] width 7 height 7
click at [234, 362] on div "Undo" at bounding box center [237, 433] width 37 height 15
click at [120, 362] on div "Eraser" at bounding box center [118, 434] width 19 height 6
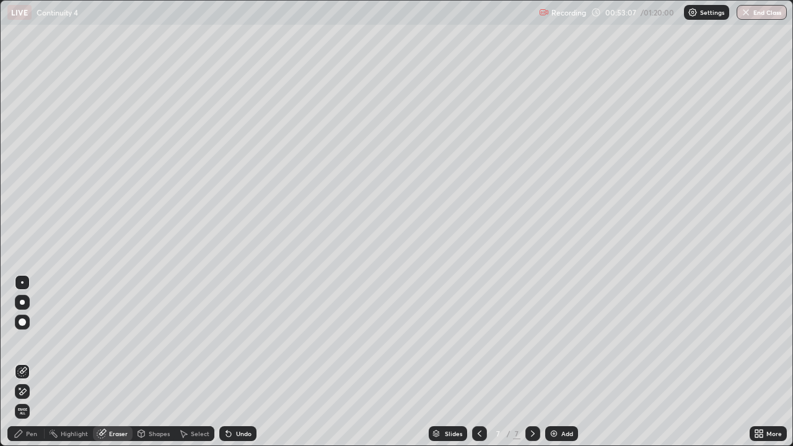
click at [30, 362] on div "Pen" at bounding box center [31, 434] width 11 height 6
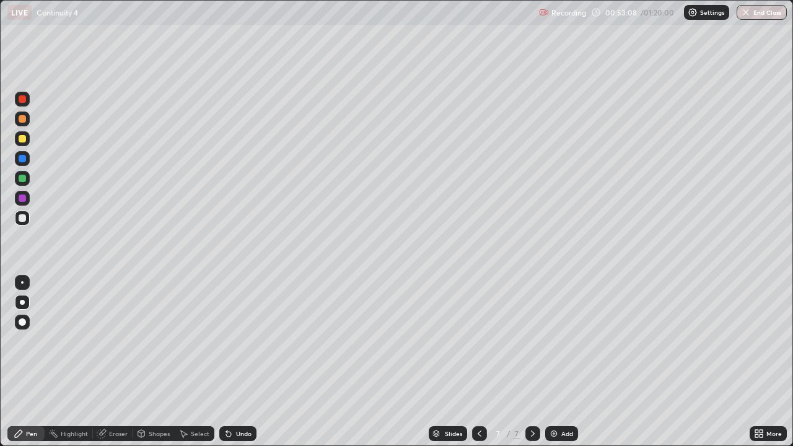
click at [21, 197] on div at bounding box center [22, 198] width 7 height 7
click at [22, 222] on div at bounding box center [22, 218] width 15 height 15
click at [20, 217] on div at bounding box center [22, 217] width 7 height 7
click at [22, 301] on div at bounding box center [22, 302] width 5 height 5
click at [240, 362] on div "Undo" at bounding box center [243, 434] width 15 height 6
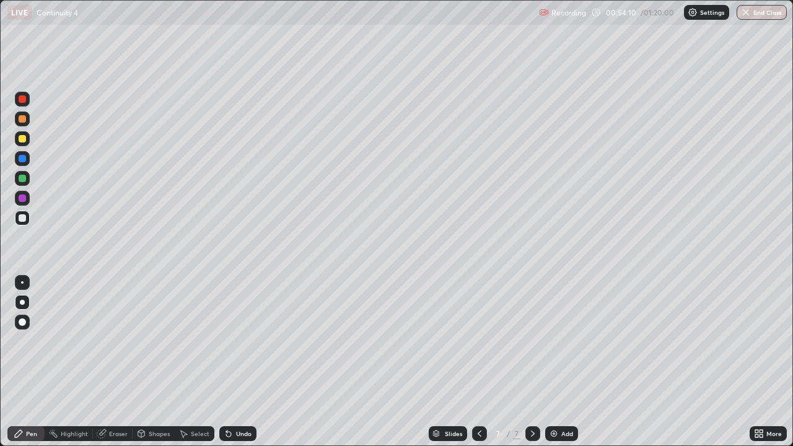
click at [236, 362] on div "Undo" at bounding box center [243, 434] width 15 height 6
click at [115, 362] on div "Eraser" at bounding box center [118, 434] width 19 height 6
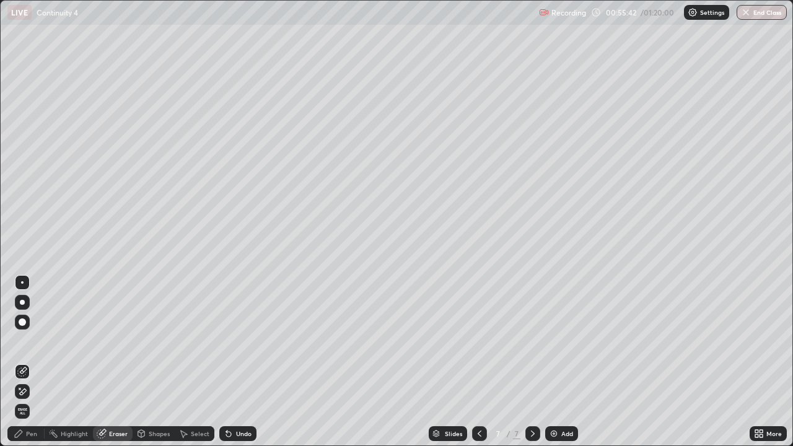
click at [30, 362] on div "Pen" at bounding box center [31, 434] width 11 height 6
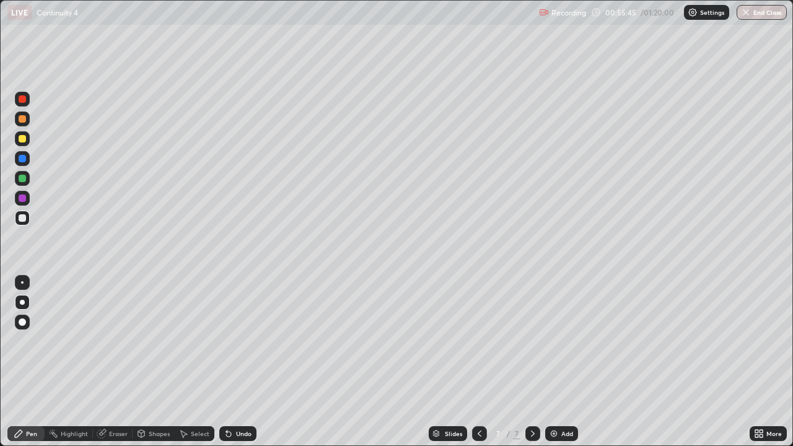
click at [109, 362] on div "Eraser" at bounding box center [118, 434] width 19 height 6
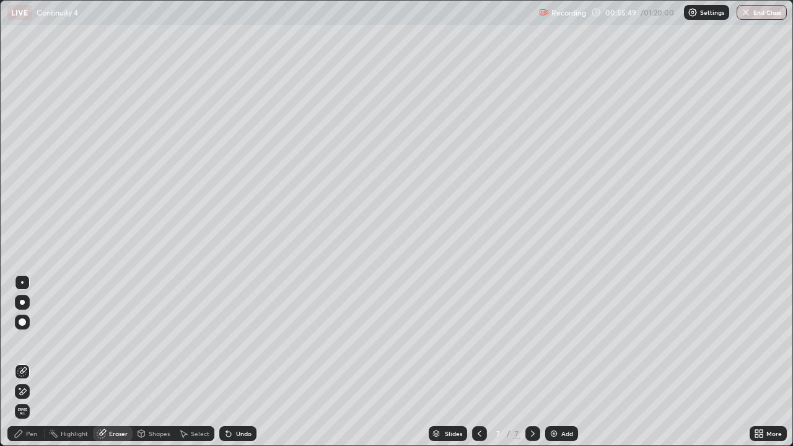
click at [29, 362] on div "Pen" at bounding box center [25, 433] width 37 height 15
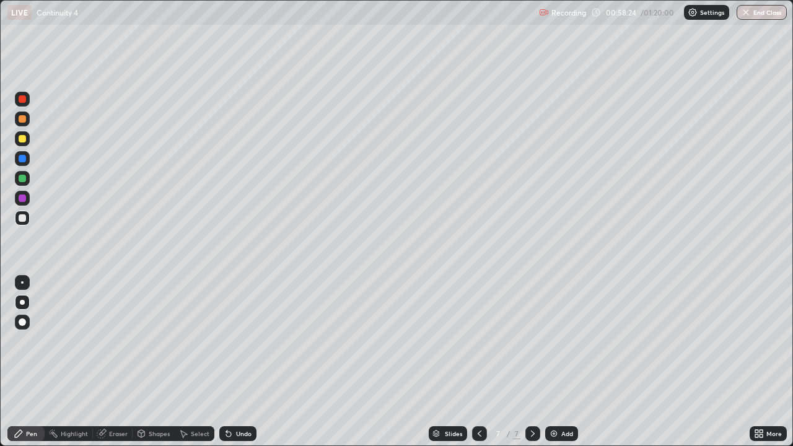
click at [21, 137] on div at bounding box center [22, 138] width 7 height 7
click at [21, 301] on div at bounding box center [22, 302] width 5 height 5
click at [534, 362] on icon at bounding box center [533, 434] width 10 height 10
click at [557, 362] on img at bounding box center [554, 434] width 10 height 10
click at [121, 362] on div "Eraser" at bounding box center [118, 434] width 19 height 6
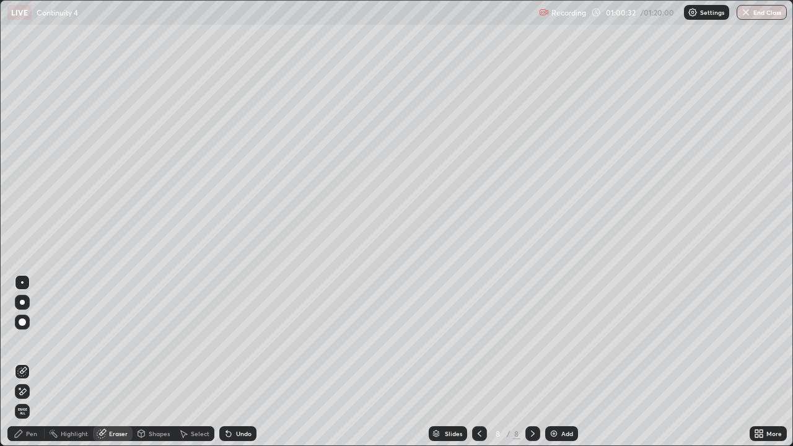
click at [30, 362] on div "Pen" at bounding box center [31, 434] width 11 height 6
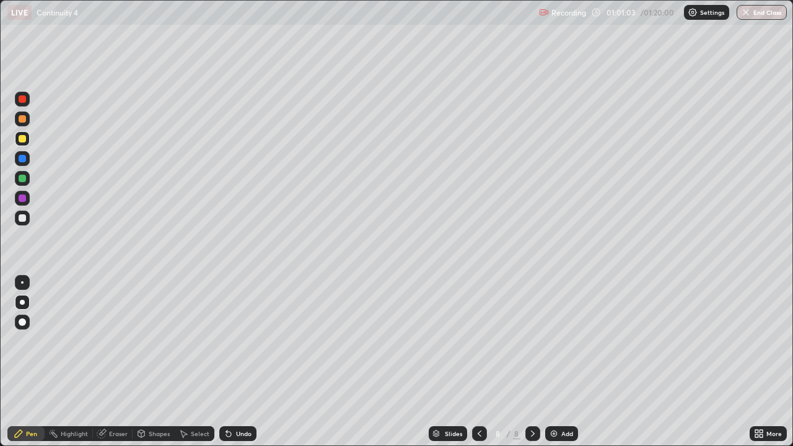
click at [244, 362] on div "Undo" at bounding box center [243, 434] width 15 height 6
click at [22, 217] on div at bounding box center [22, 217] width 7 height 7
click at [20, 200] on div at bounding box center [22, 198] width 7 height 7
click at [240, 362] on div "Undo" at bounding box center [243, 434] width 15 height 6
click at [22, 220] on div at bounding box center [22, 217] width 7 height 7
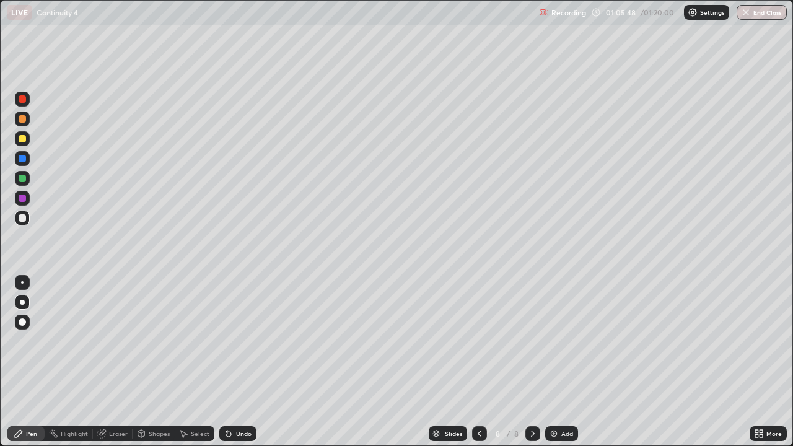
click at [237, 362] on div "Undo" at bounding box center [243, 434] width 15 height 6
click at [239, 362] on div "Undo" at bounding box center [243, 434] width 15 height 6
click at [120, 362] on div "Eraser" at bounding box center [118, 434] width 19 height 6
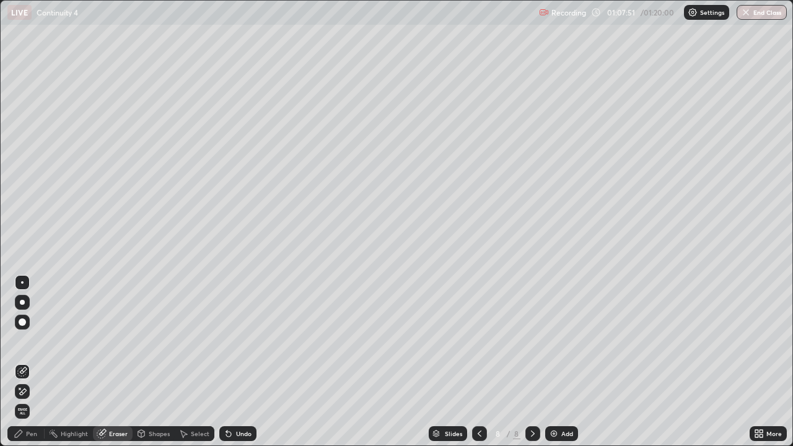
click at [32, 362] on div "Pen" at bounding box center [31, 434] width 11 height 6
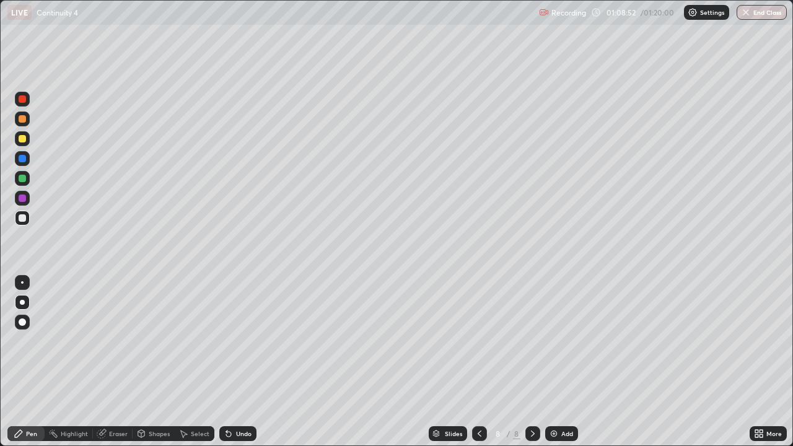
click at [112, 362] on div "Eraser" at bounding box center [118, 434] width 19 height 6
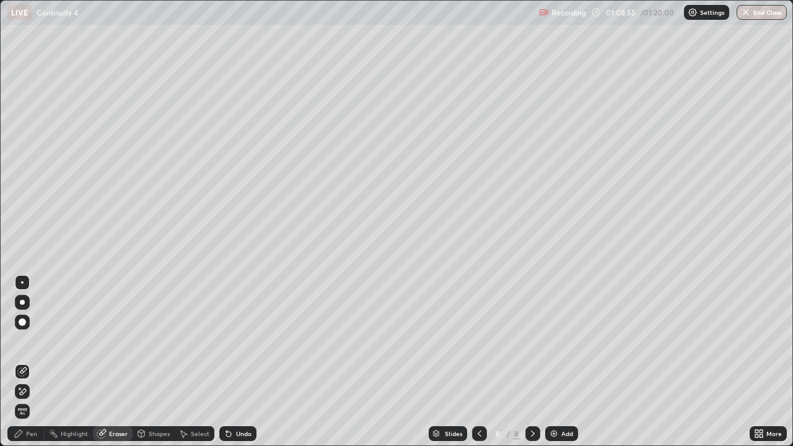
click at [31, 362] on div "Pen" at bounding box center [31, 434] width 11 height 6
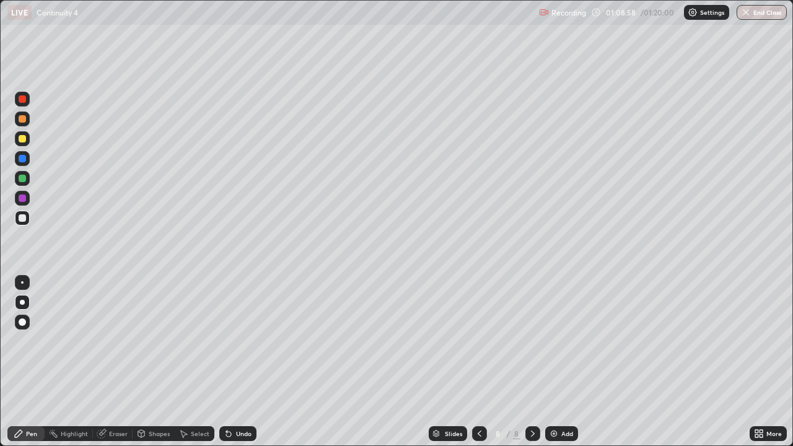
click at [118, 362] on div "Eraser" at bounding box center [118, 434] width 19 height 6
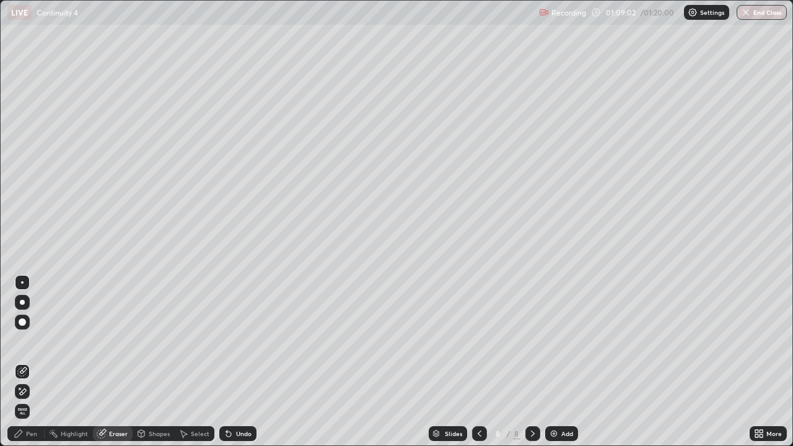
click at [33, 362] on div "Pen" at bounding box center [31, 434] width 11 height 6
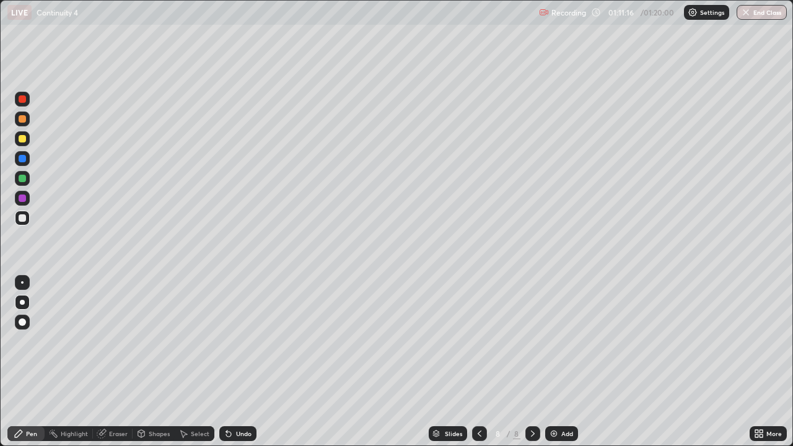
click at [23, 139] on div at bounding box center [22, 138] width 7 height 7
click at [19, 303] on div at bounding box center [22, 302] width 15 height 15
click at [24, 362] on div "Pen" at bounding box center [25, 433] width 37 height 15
click at [530, 362] on icon at bounding box center [533, 434] width 10 height 10
click at [533, 362] on icon at bounding box center [533, 434] width 10 height 10
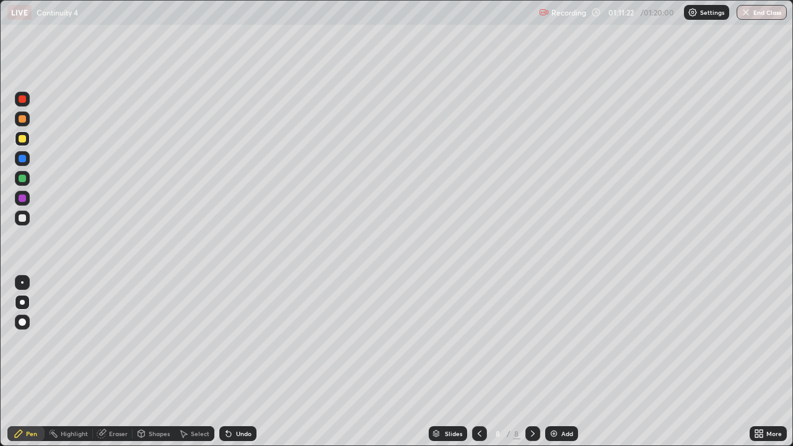
click at [540, 362] on div "Slides 8 / 8 Add" at bounding box center [503, 433] width 493 height 25
click at [535, 362] on icon at bounding box center [533, 434] width 10 height 10
click at [563, 362] on div "Add" at bounding box center [567, 434] width 12 height 6
click at [25, 220] on div at bounding box center [22, 217] width 7 height 7
click at [240, 362] on div "Undo" at bounding box center [243, 434] width 15 height 6
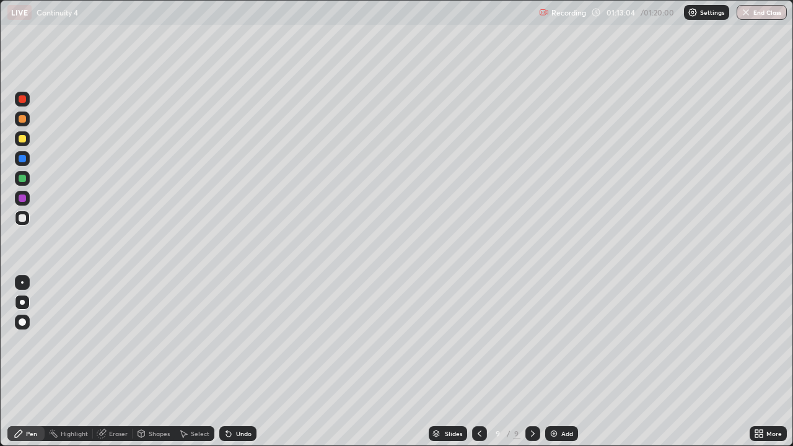
click at [242, 362] on div "Undo" at bounding box center [237, 433] width 37 height 15
click at [120, 362] on div "Eraser" at bounding box center [118, 434] width 19 height 6
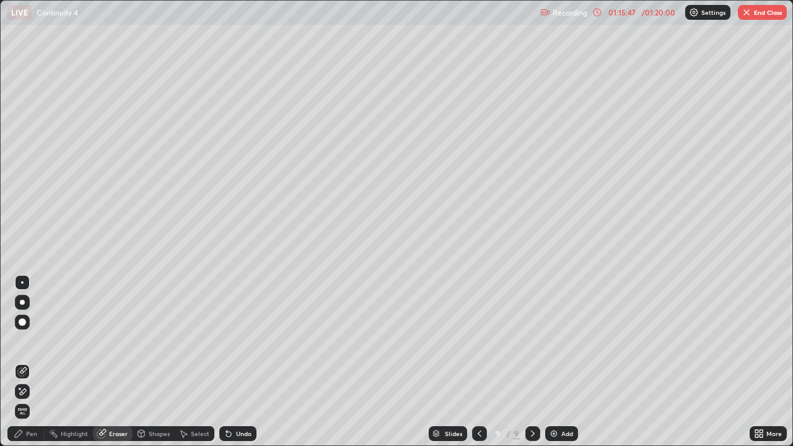
click at [32, 362] on div "Pen" at bounding box center [31, 434] width 11 height 6
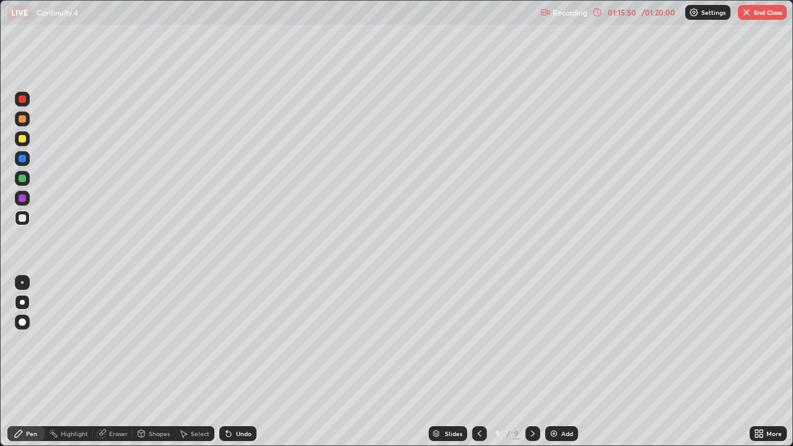
click at [117, 362] on div "Eraser" at bounding box center [118, 434] width 19 height 6
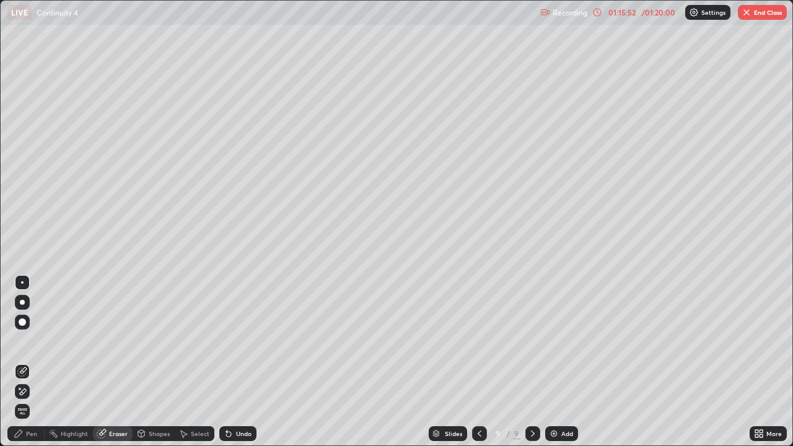
click at [35, 362] on div "Pen" at bounding box center [31, 434] width 11 height 6
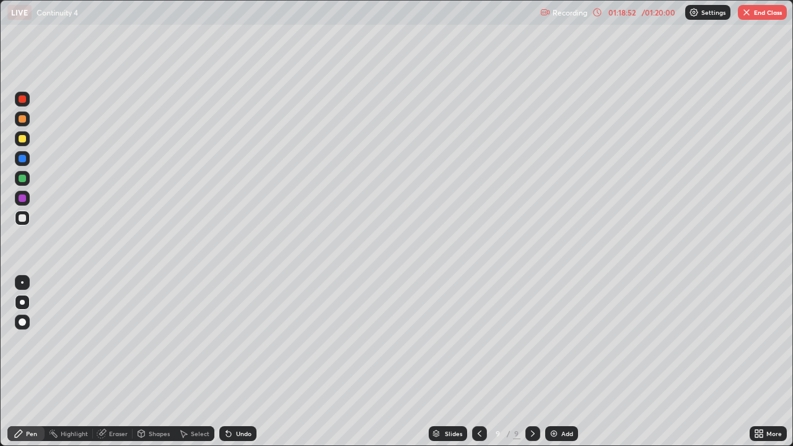
click at [558, 362] on div "Add" at bounding box center [561, 433] width 33 height 15
click at [155, 362] on div "Shapes" at bounding box center [159, 434] width 21 height 6
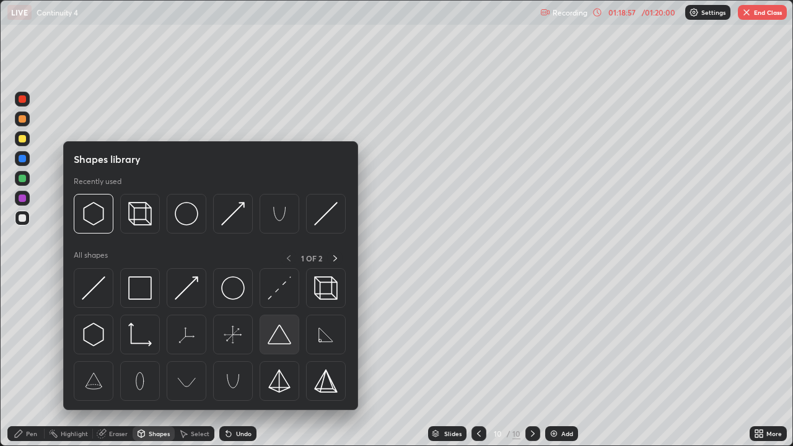
click at [281, 335] on img at bounding box center [280, 335] width 24 height 24
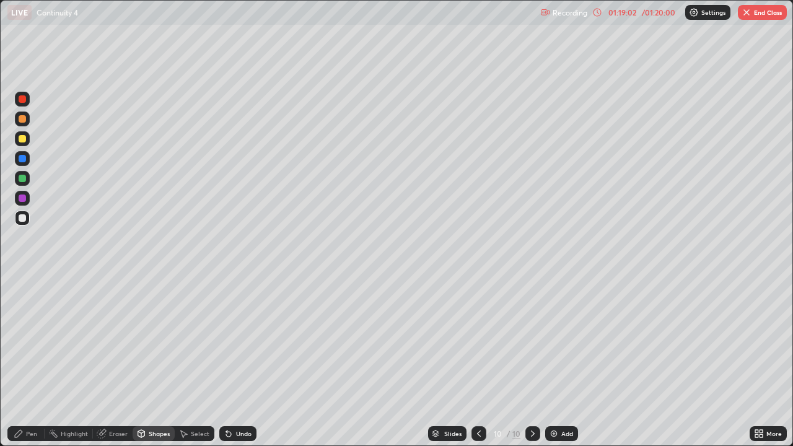
click at [160, 362] on div "Shapes" at bounding box center [159, 434] width 21 height 6
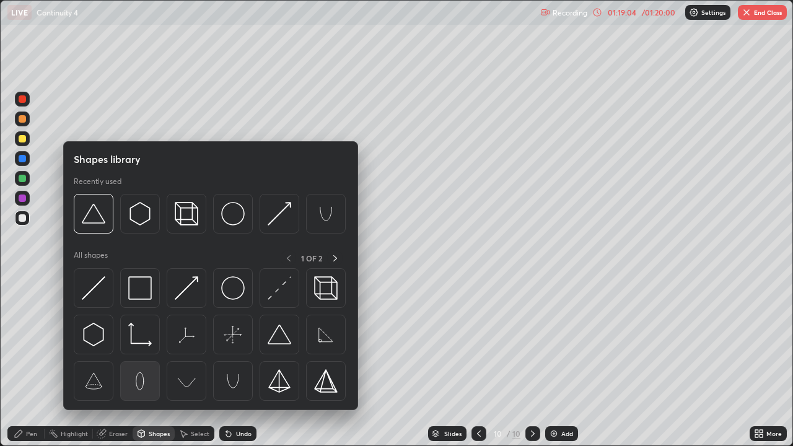
click at [139, 362] on img at bounding box center [140, 381] width 24 height 24
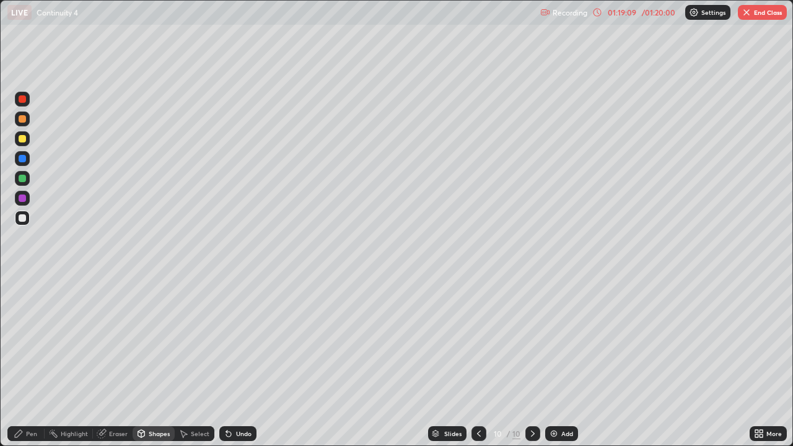
click at [164, 362] on div "Shapes" at bounding box center [159, 434] width 21 height 6
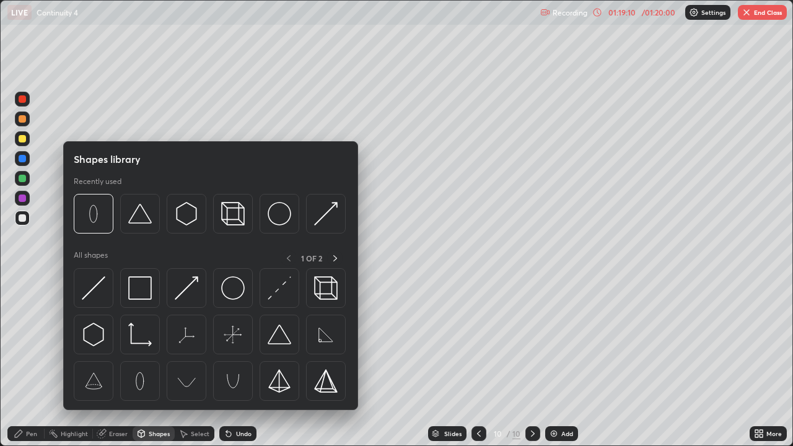
click at [164, 362] on div "Shapes" at bounding box center [159, 434] width 21 height 6
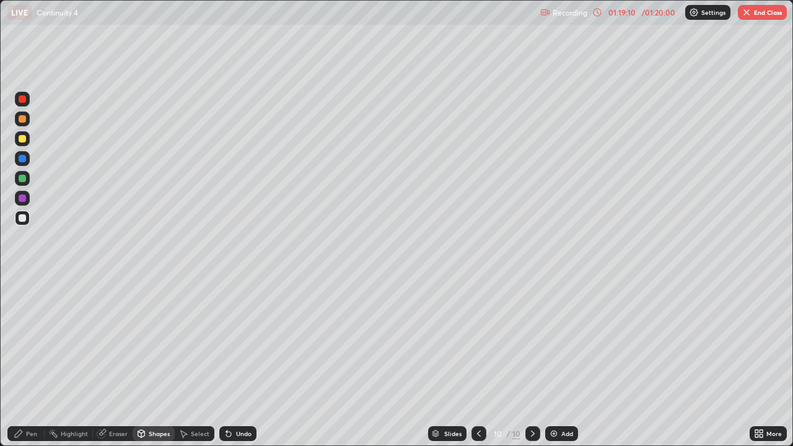
click at [161, 362] on div "Shapes" at bounding box center [159, 434] width 21 height 6
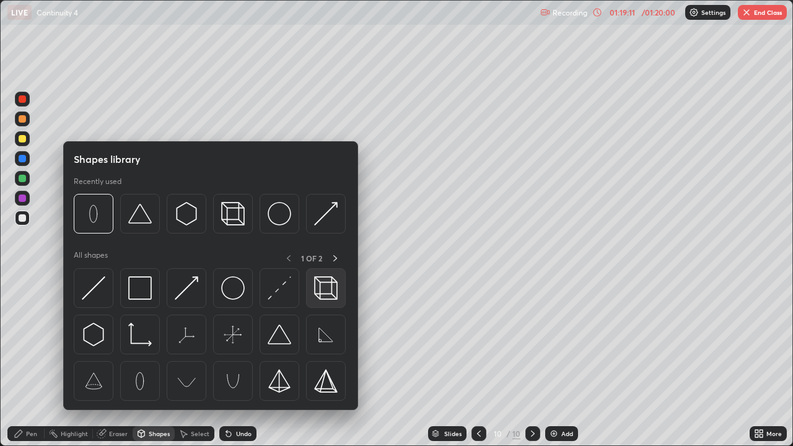
click at [320, 287] on img at bounding box center [326, 288] width 24 height 24
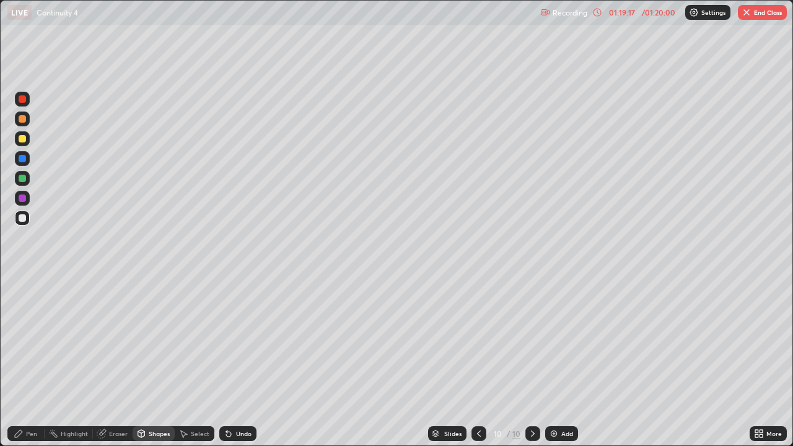
click at [155, 362] on div "Shapes" at bounding box center [159, 434] width 21 height 6
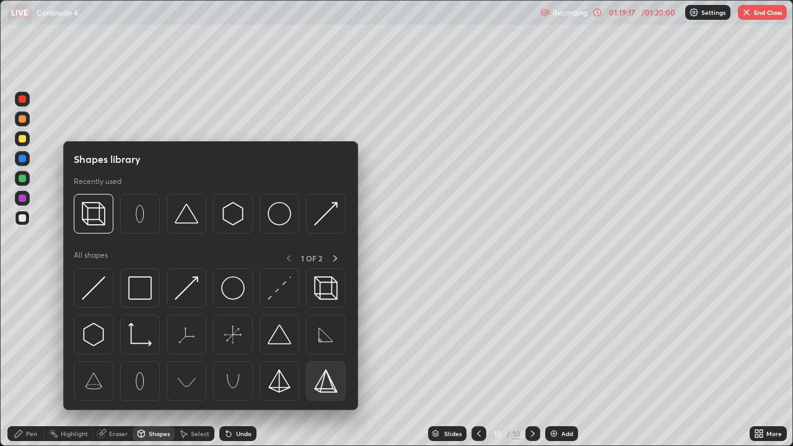
click at [328, 362] on img at bounding box center [326, 381] width 24 height 24
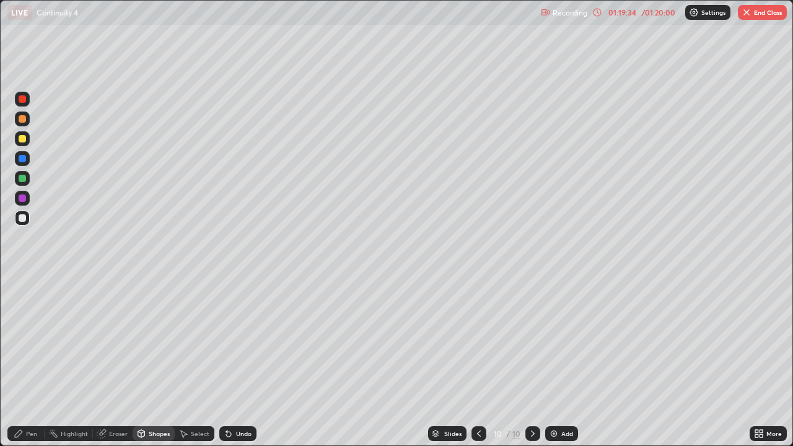
click at [152, 362] on div "Shapes" at bounding box center [154, 433] width 42 height 15
click at [114, 362] on div "Eraser" at bounding box center [118, 434] width 19 height 6
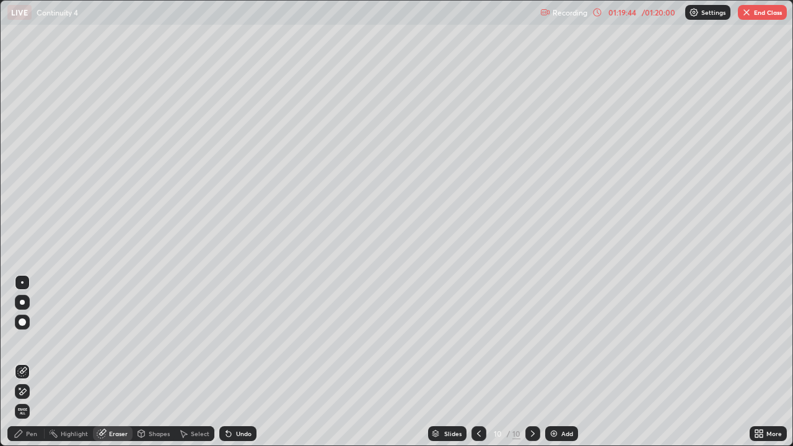
click at [24, 362] on icon at bounding box center [22, 392] width 10 height 11
click at [76, 362] on div "Highlight" at bounding box center [74, 434] width 27 height 6
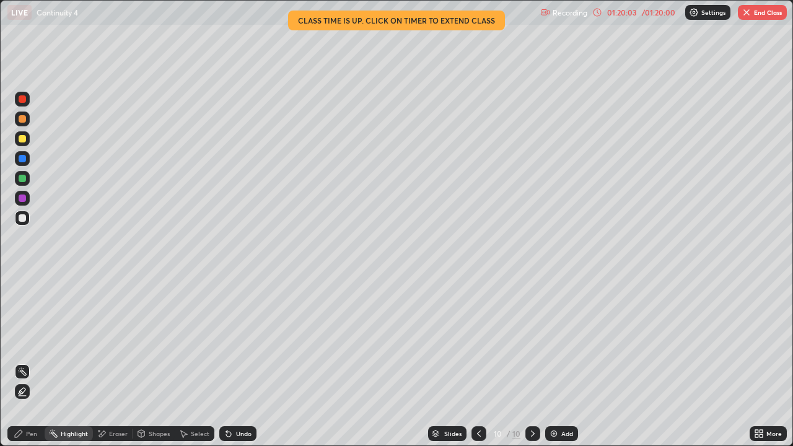
click at [27, 203] on div at bounding box center [22, 198] width 15 height 15
click at [33, 362] on div "Pen" at bounding box center [25, 433] width 37 height 15
click at [761, 15] on button "End Class" at bounding box center [762, 12] width 49 height 15
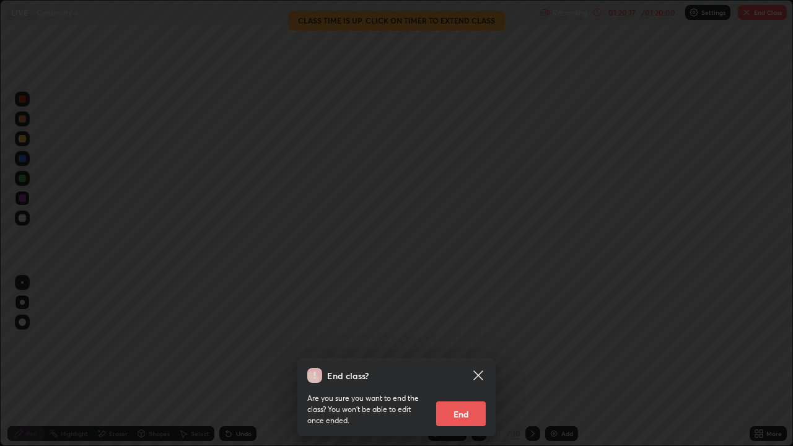
click at [701, 161] on div "End class? Are you sure you want to end the class? You won’t be able to edit on…" at bounding box center [396, 223] width 793 height 446
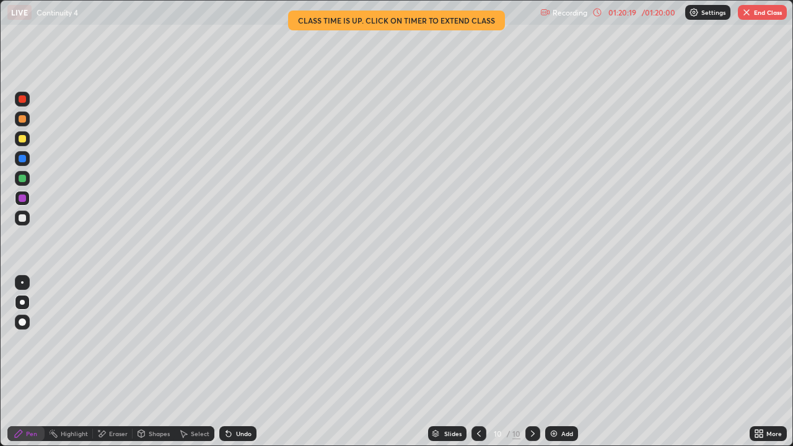
click at [117, 362] on div "Eraser" at bounding box center [113, 433] width 40 height 15
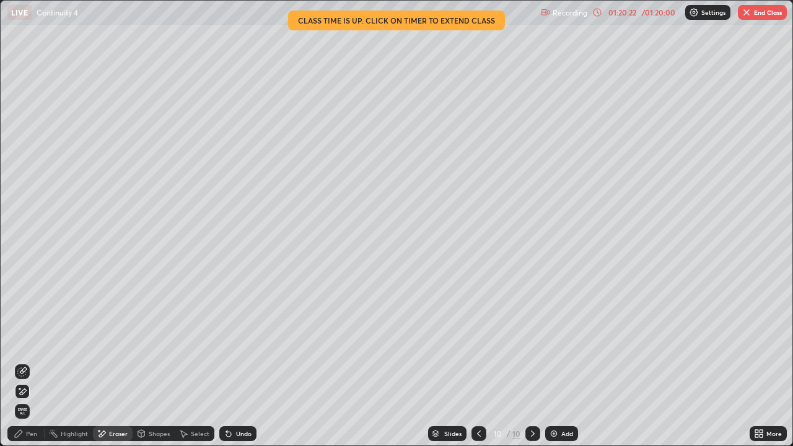
click at [755, 12] on button "End Class" at bounding box center [762, 12] width 49 height 15
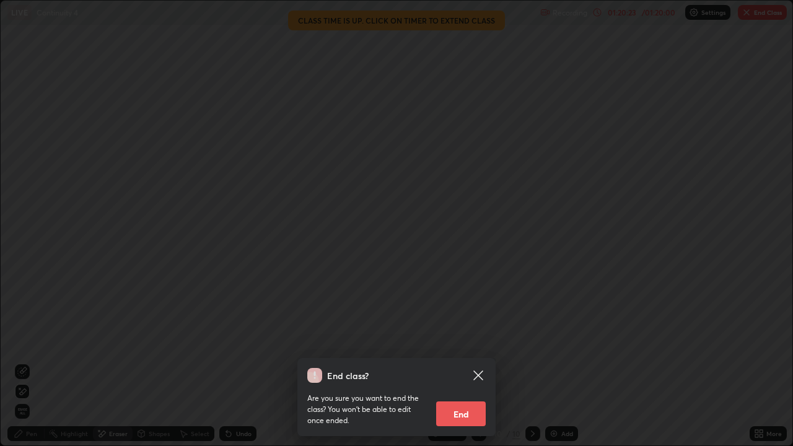
click at [474, 362] on button "End" at bounding box center [461, 413] width 50 height 25
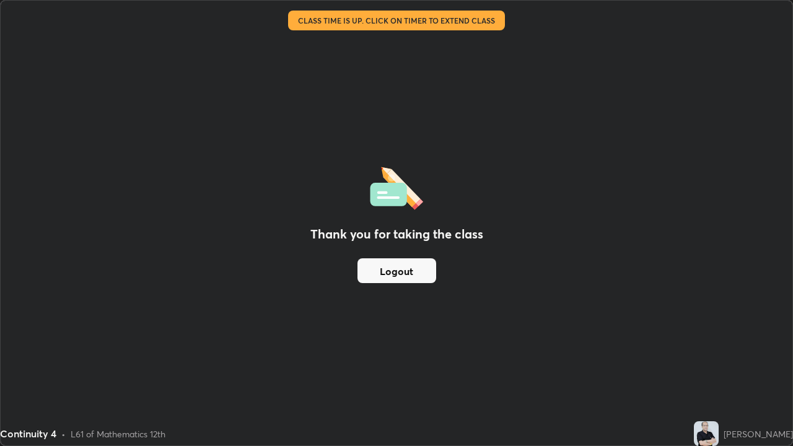
click at [400, 278] on button "Logout" at bounding box center [397, 270] width 79 height 25
